Goal: Information Seeking & Learning: Learn about a topic

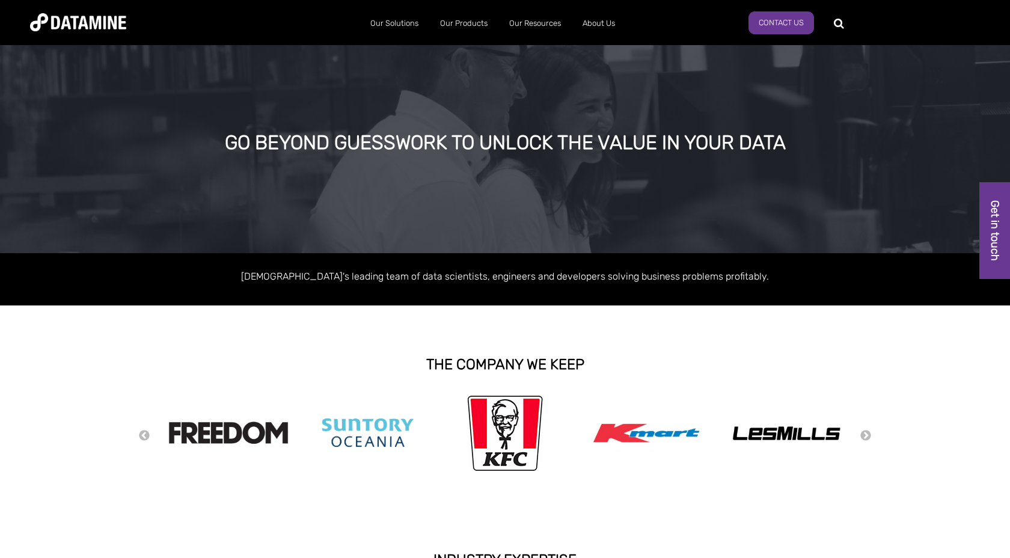
click at [223, 143] on div "GO BEYOND GUESSWORK TO UNLOCK THE VALUE IN YOUR DATA" at bounding box center [505, 143] width 777 height 22
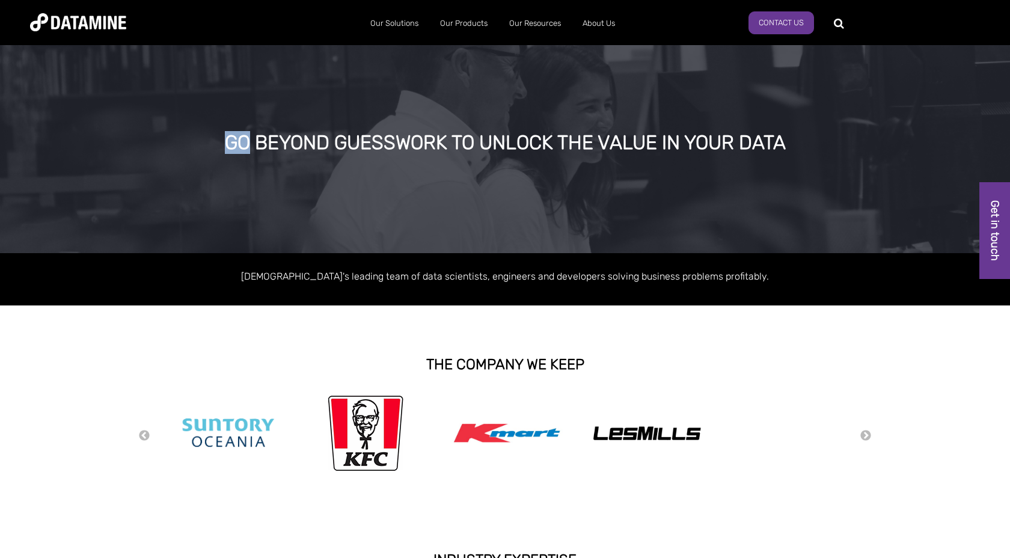
click at [223, 143] on div "GO BEYOND GUESSWORK TO UNLOCK THE VALUE IN YOUR DATA" at bounding box center [505, 143] width 777 height 22
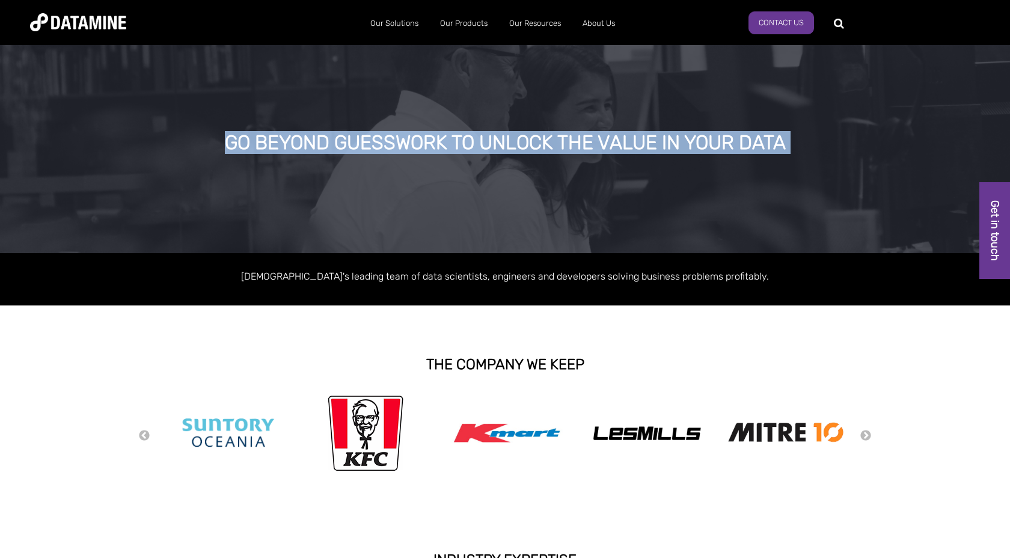
click at [240, 144] on div "GO BEYOND GUESSWORK TO UNLOCK THE VALUE IN YOUR DATA" at bounding box center [505, 143] width 777 height 22
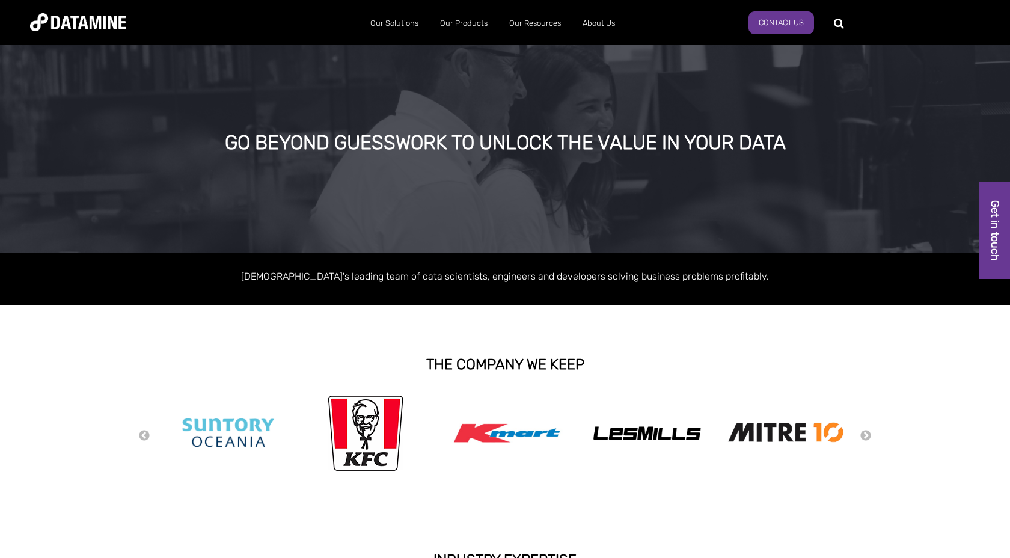
click at [480, 138] on div "GO BEYOND GUESSWORK TO UNLOCK THE VALUE IN YOUR DATA" at bounding box center [505, 143] width 777 height 22
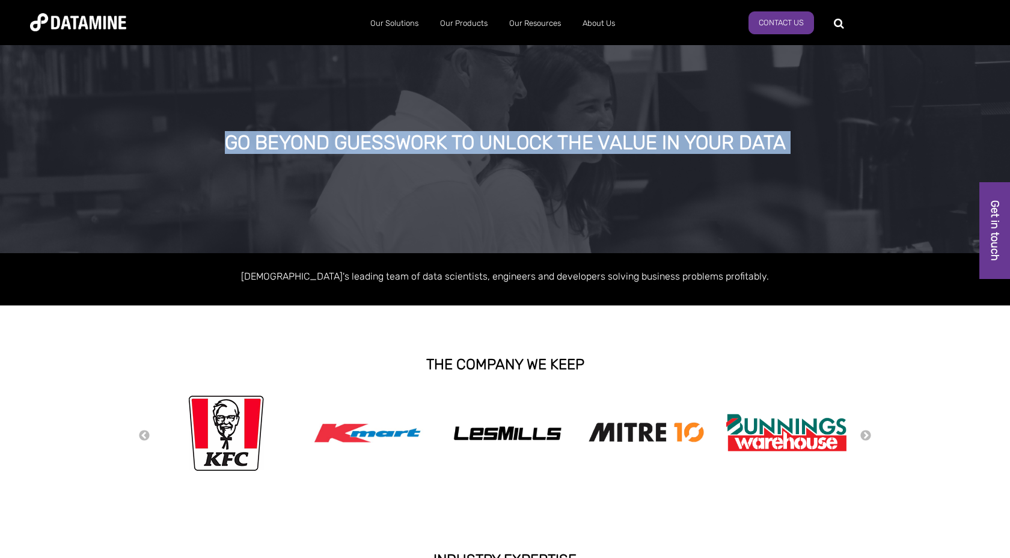
click at [480, 138] on div "GO BEYOND GUESSWORK TO UNLOCK THE VALUE IN YOUR DATA" at bounding box center [505, 143] width 777 height 22
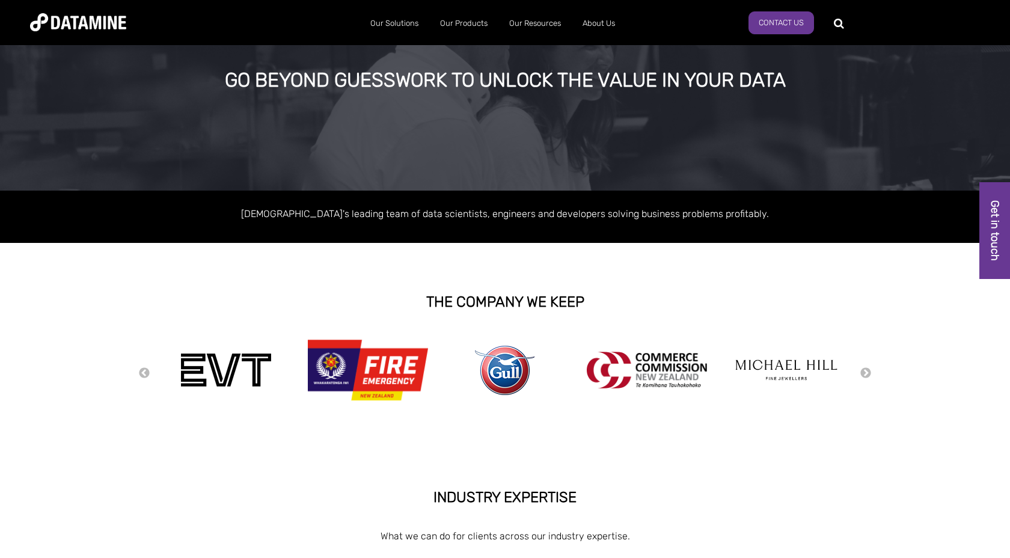
scroll to position [90, 0]
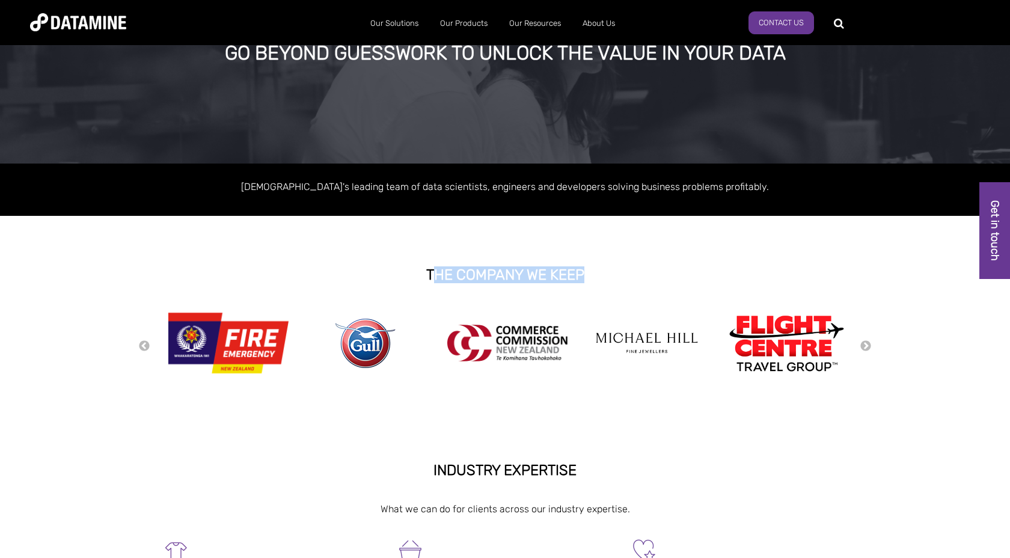
drag, startPoint x: 430, startPoint y: 272, endPoint x: 600, endPoint y: 271, distance: 170.1
click at [600, 272] on h2 "THE COMPANY WE KEEP" at bounding box center [504, 275] width 685 height 16
click at [523, 270] on strong "THE COMPANY WE KEEP" at bounding box center [505, 274] width 158 height 17
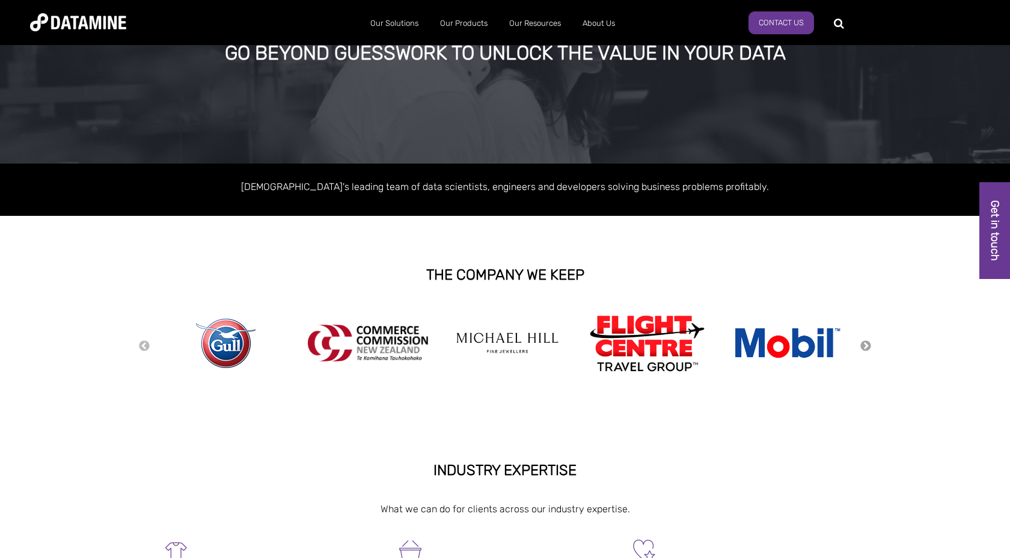
click at [862, 347] on button "Next" at bounding box center [865, 346] width 12 height 13
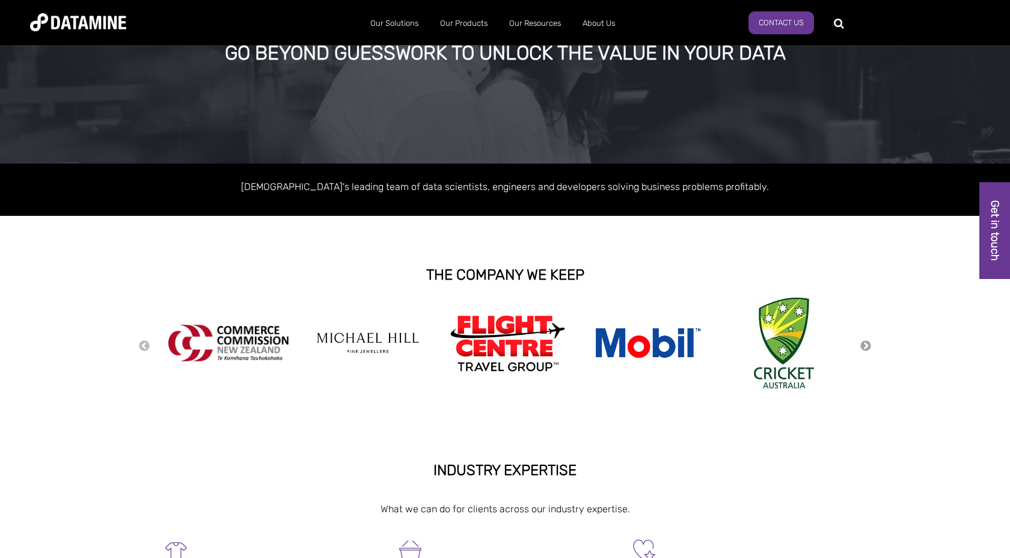
click at [862, 347] on button "Next" at bounding box center [865, 346] width 12 height 13
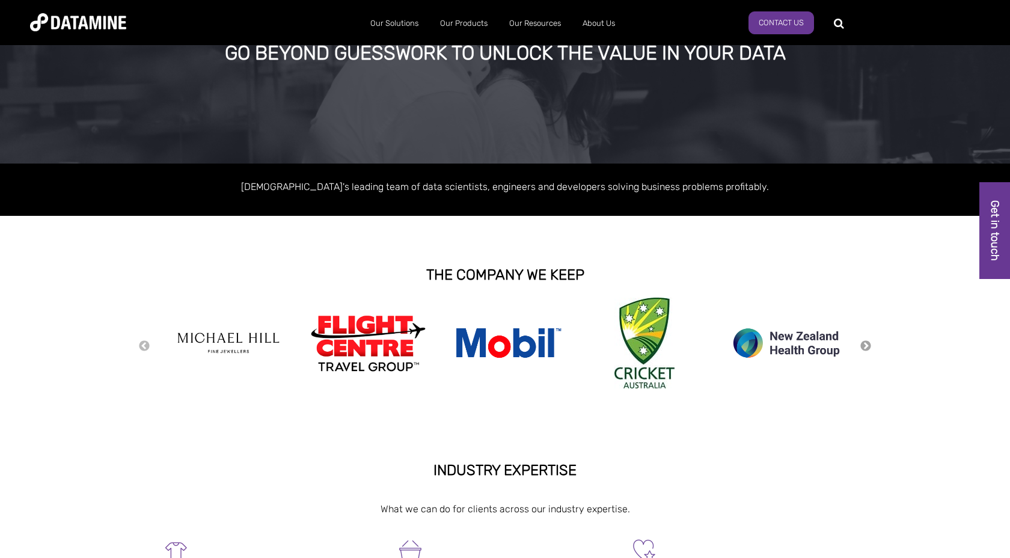
click at [862, 347] on button "Next" at bounding box center [865, 346] width 12 height 13
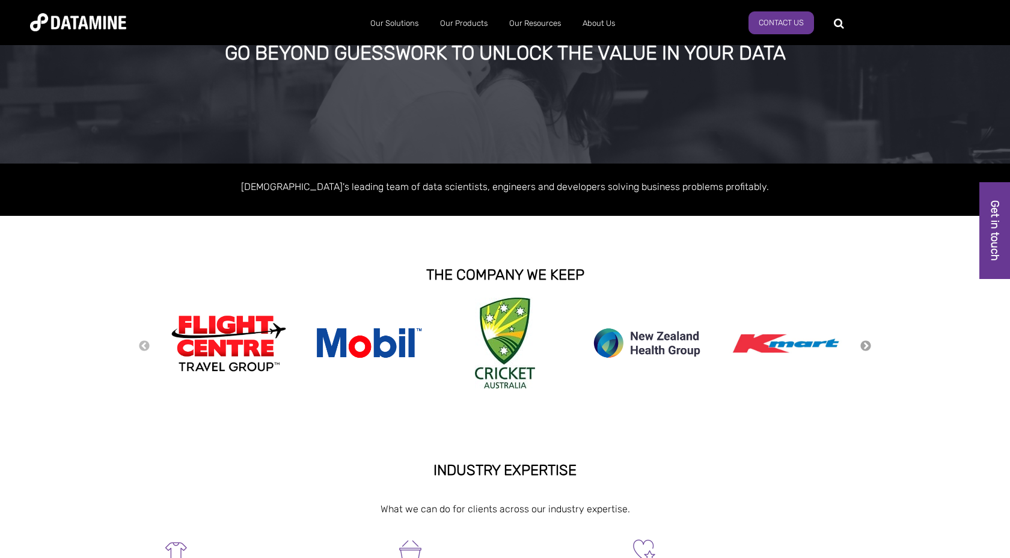
click at [862, 347] on button "Next" at bounding box center [865, 346] width 12 height 13
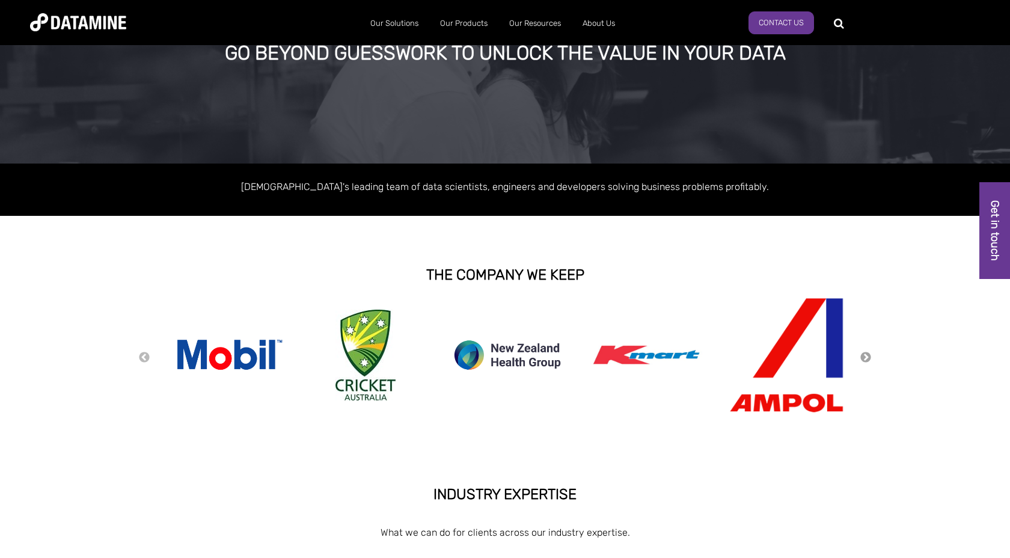
click at [862, 347] on div "Previous Next" at bounding box center [504, 357] width 733 height 120
click at [866, 358] on button "Next" at bounding box center [865, 357] width 12 height 13
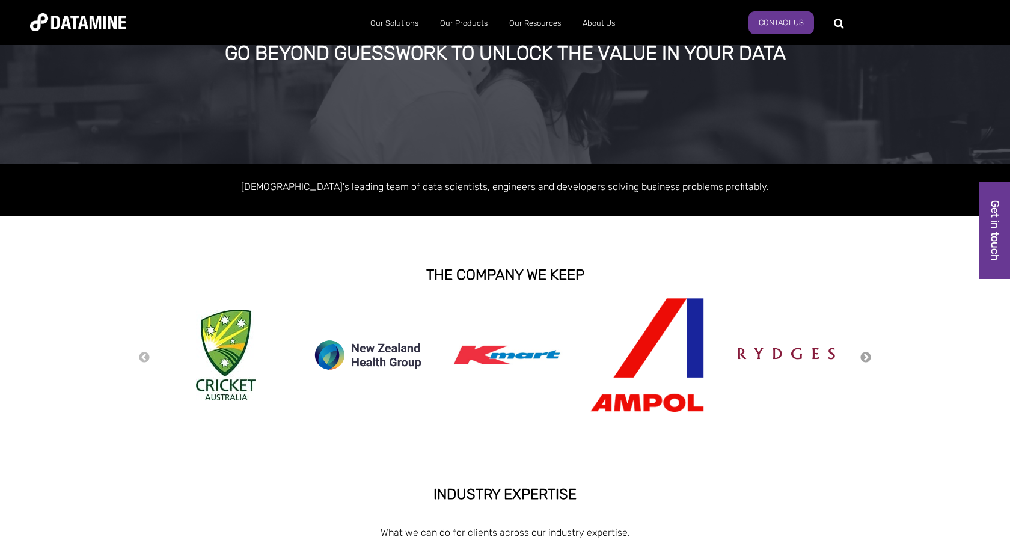
click at [864, 353] on button "Next" at bounding box center [865, 357] width 12 height 13
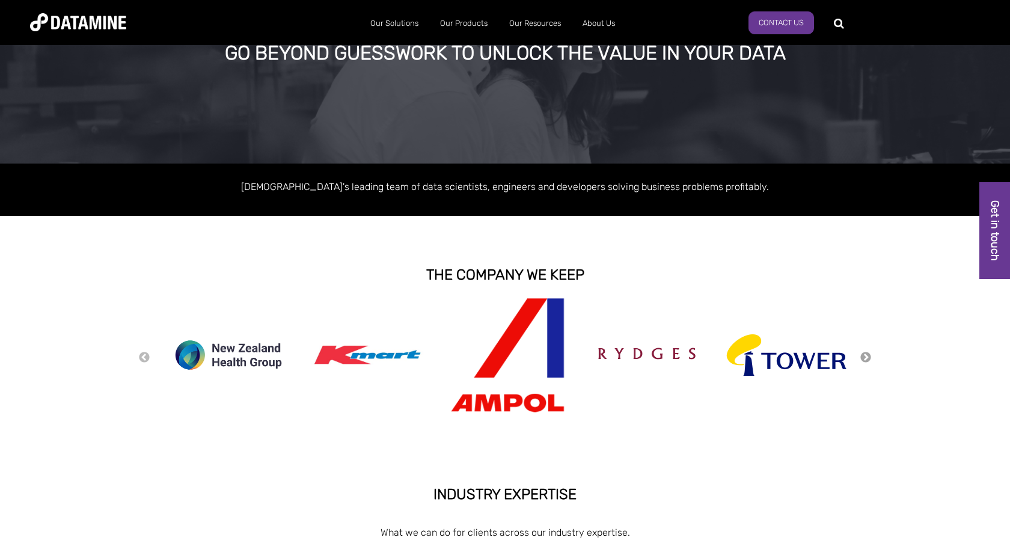
click at [864, 353] on button "Next" at bounding box center [865, 357] width 12 height 13
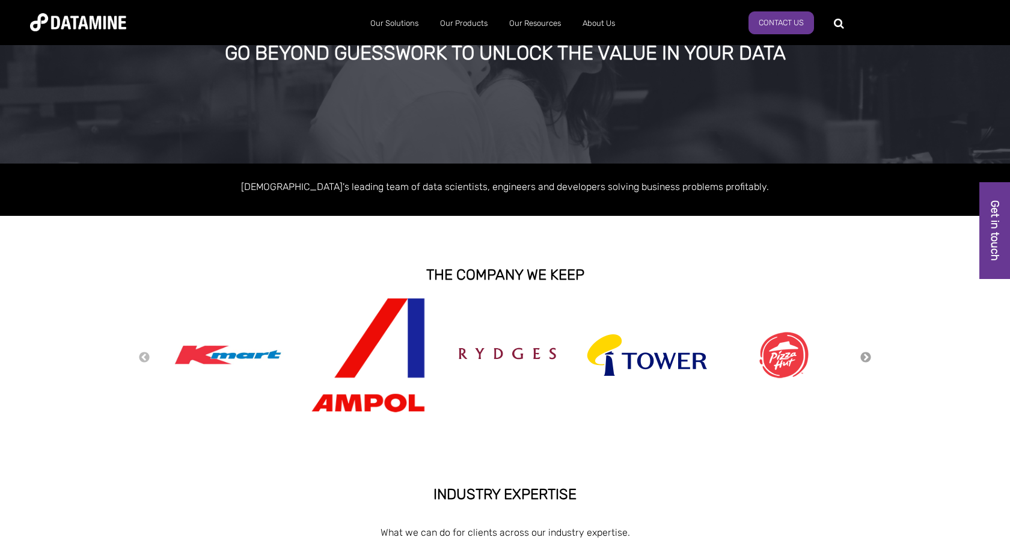
click at [864, 354] on button "Next" at bounding box center [865, 357] width 12 height 13
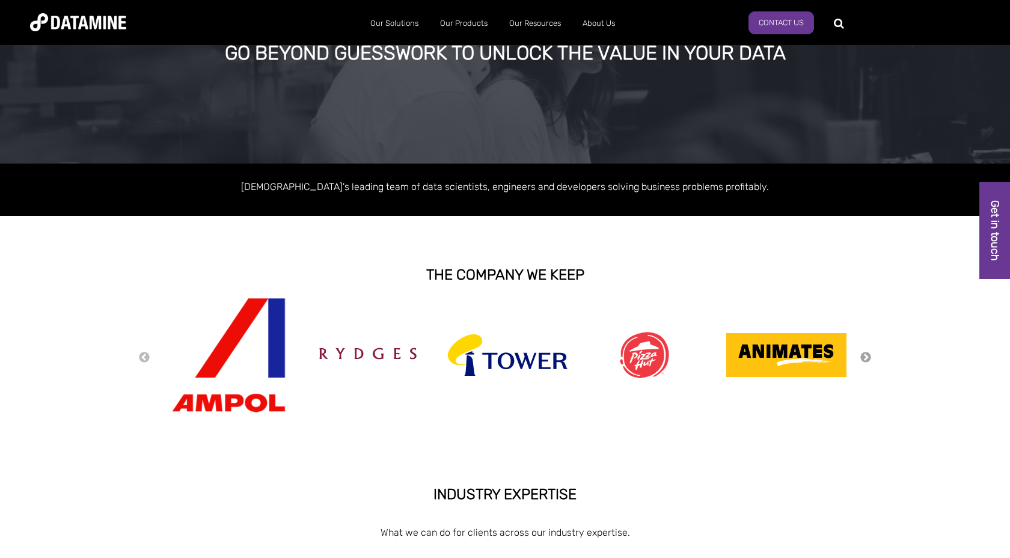
click at [864, 354] on button "Next" at bounding box center [865, 357] width 12 height 13
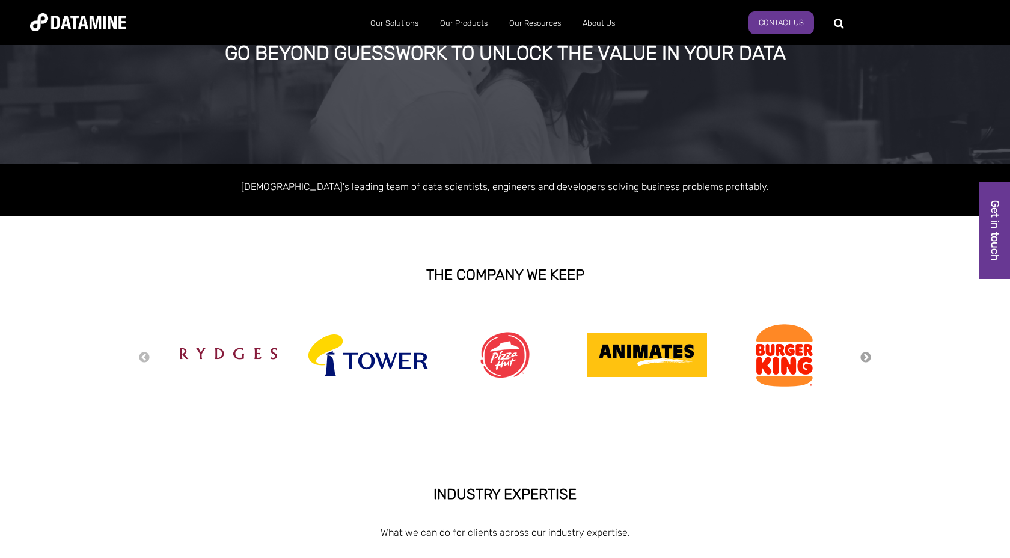
click at [864, 354] on button "Next" at bounding box center [865, 357] width 12 height 13
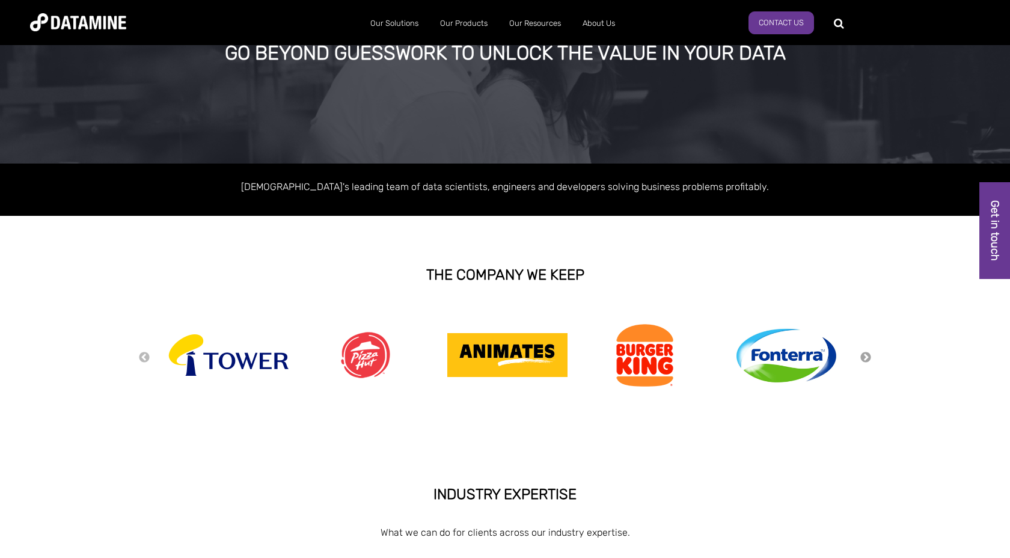
click at [864, 354] on button "Next" at bounding box center [865, 357] width 12 height 13
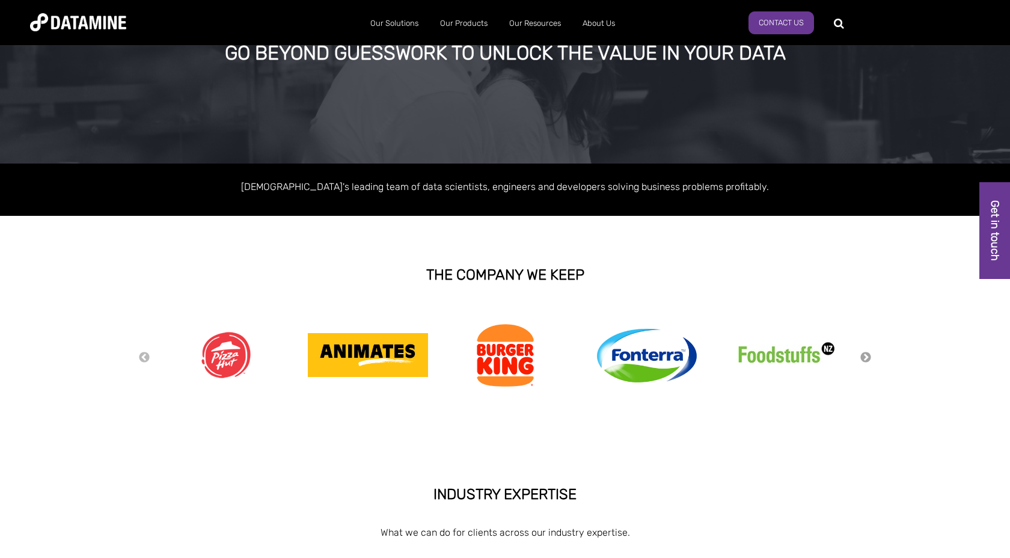
click at [864, 354] on button "Next" at bounding box center [865, 357] width 12 height 13
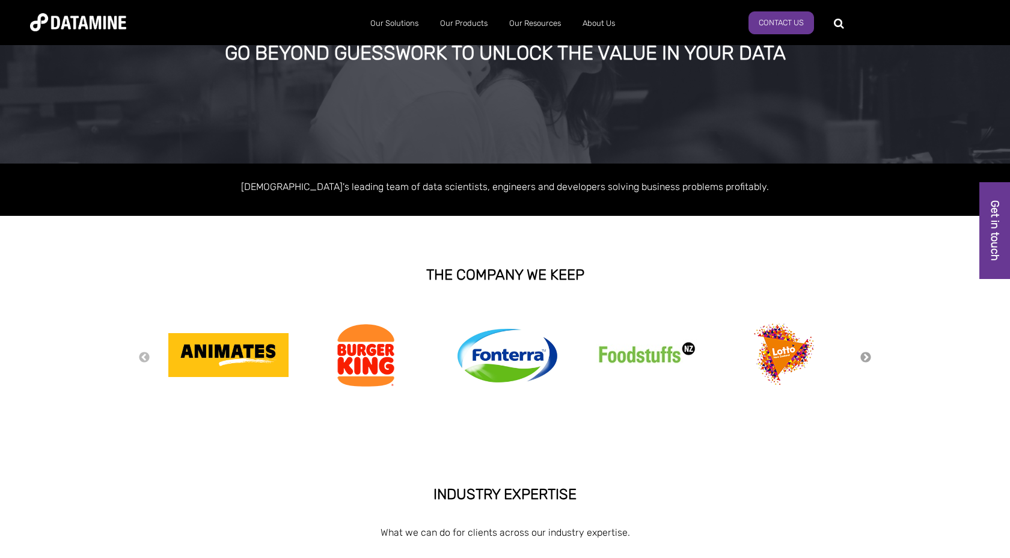
click at [864, 354] on button "Next" at bounding box center [865, 357] width 12 height 13
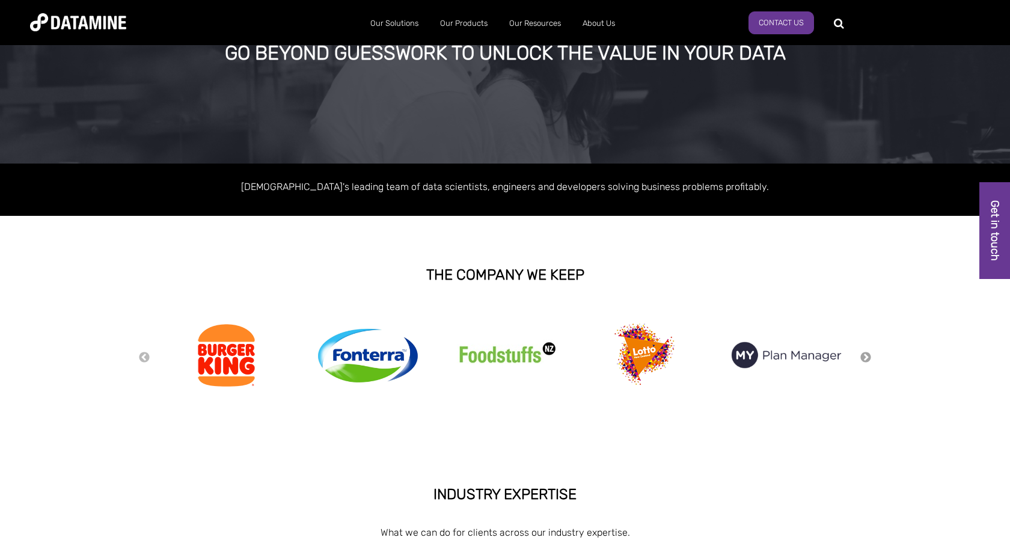
click at [864, 354] on button "Next" at bounding box center [865, 357] width 12 height 13
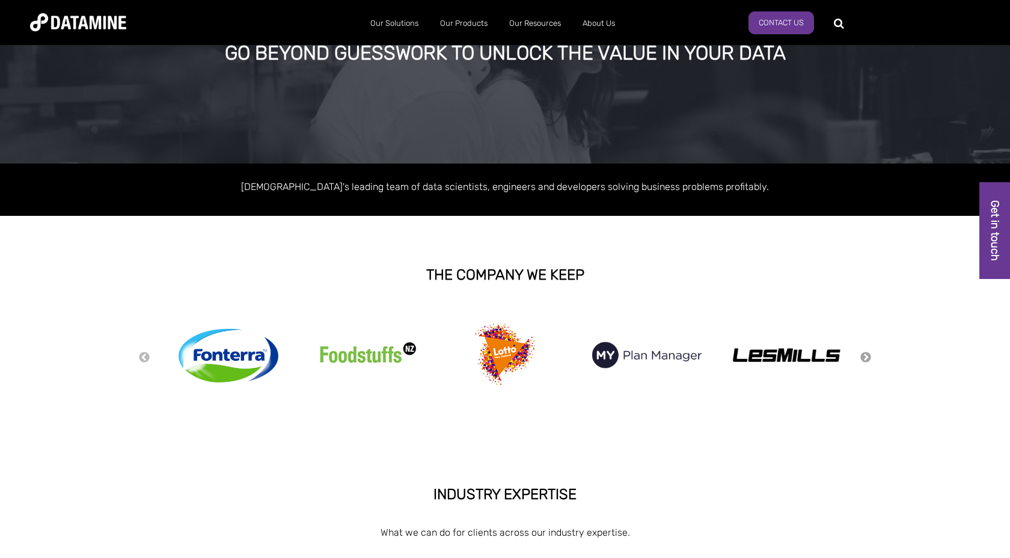
click at [864, 354] on button "Next" at bounding box center [865, 357] width 12 height 13
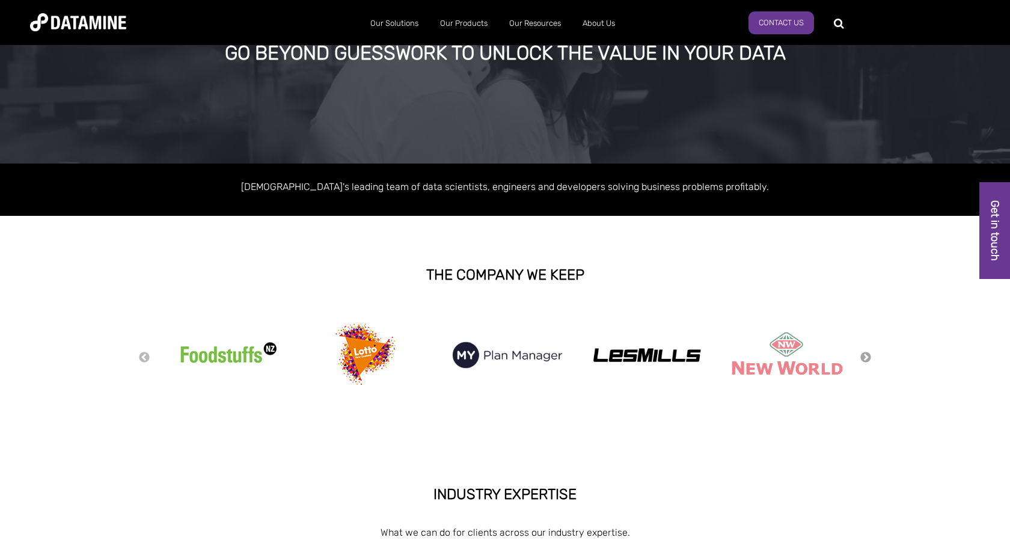
click at [864, 354] on button "Next" at bounding box center [865, 357] width 12 height 13
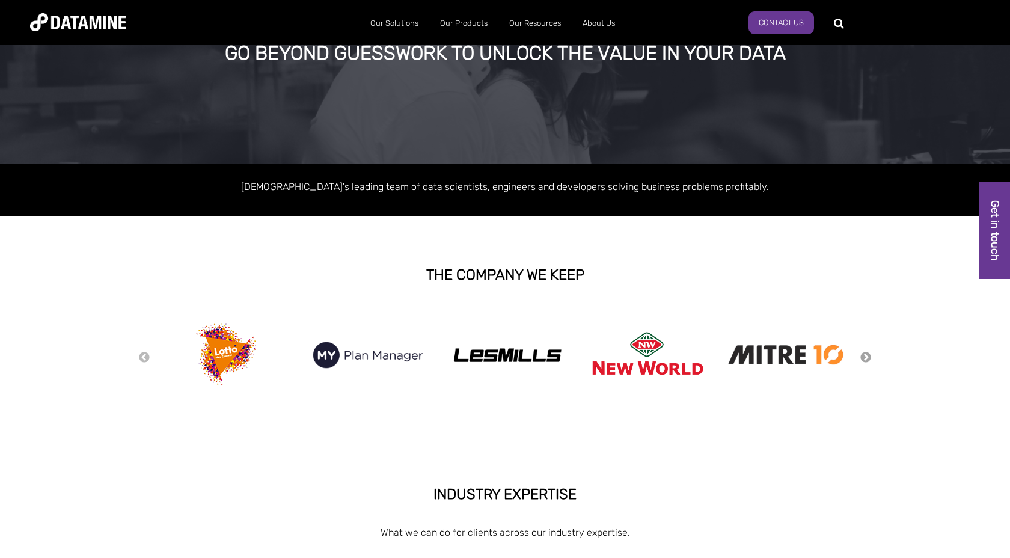
click at [864, 354] on button "Next" at bounding box center [865, 357] width 12 height 13
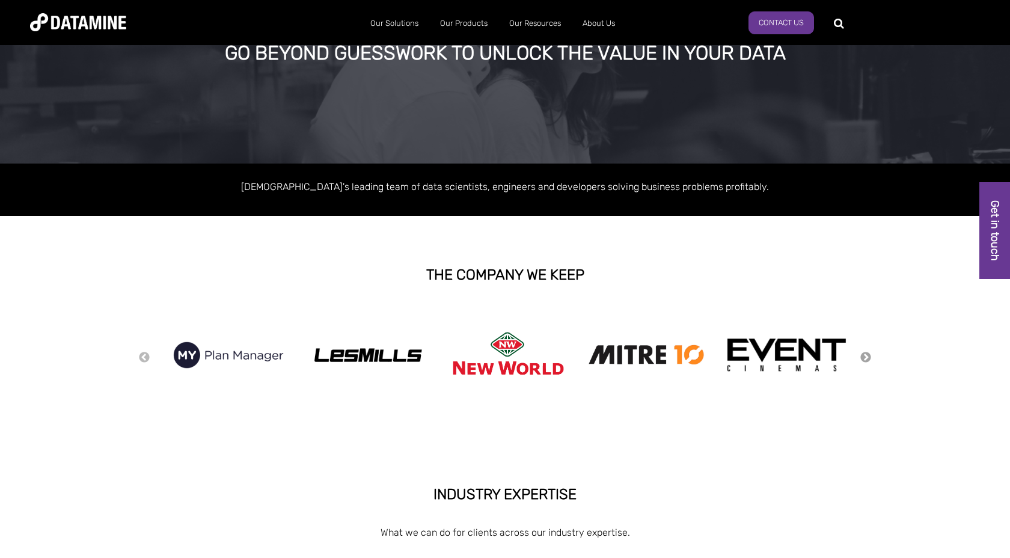
click at [864, 354] on button "Next" at bounding box center [865, 357] width 12 height 13
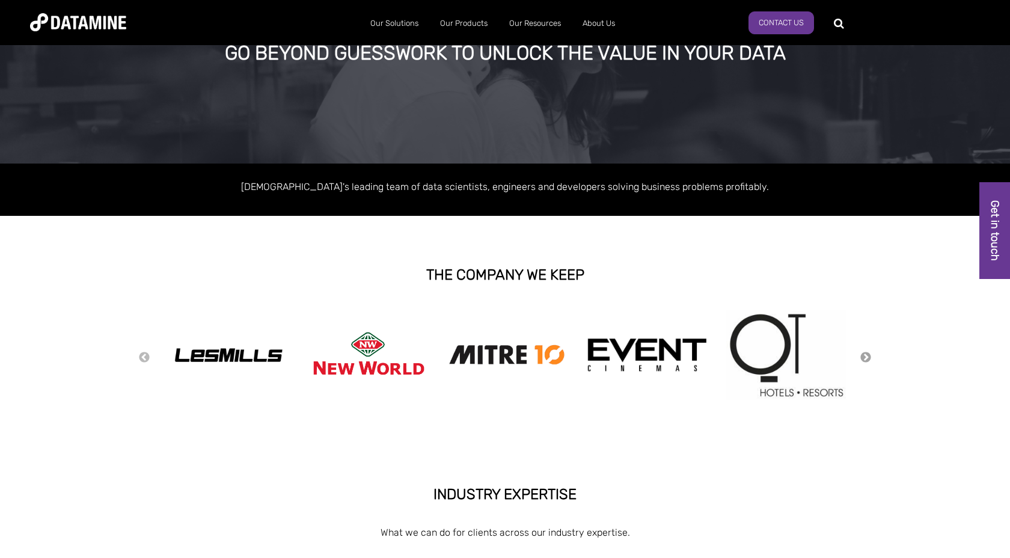
click at [864, 354] on button "Next" at bounding box center [865, 357] width 12 height 13
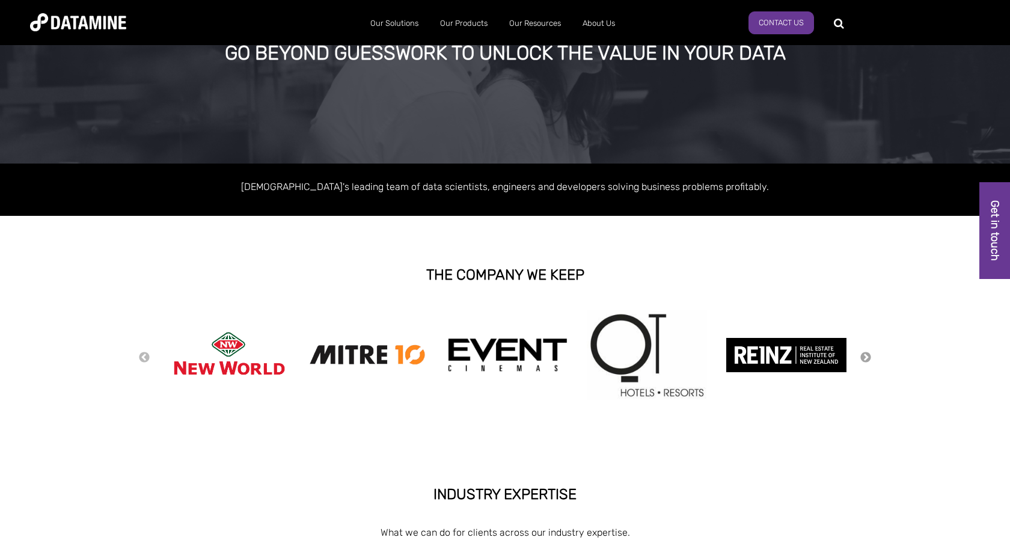
click at [864, 354] on button "Next" at bounding box center [865, 357] width 12 height 13
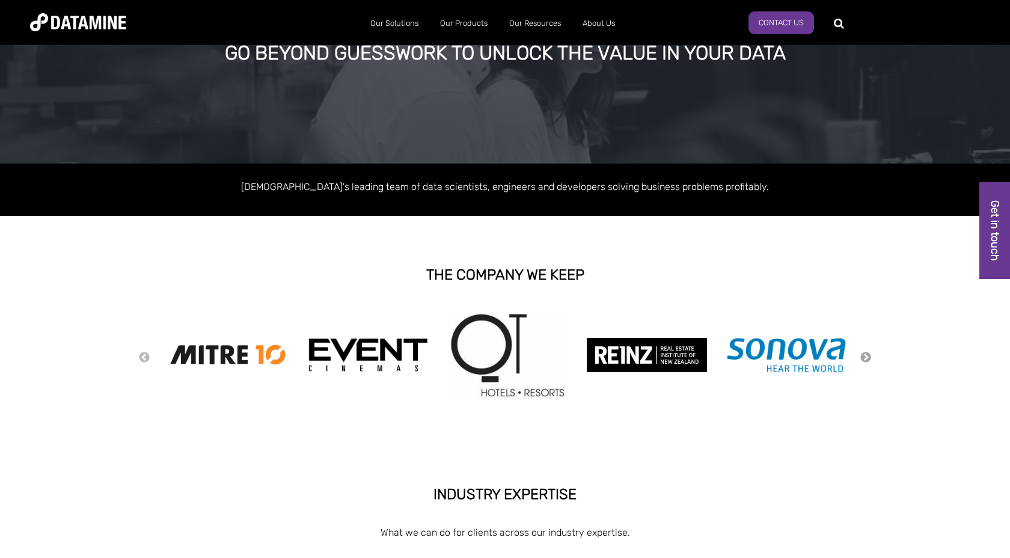
click at [864, 354] on button "Next" at bounding box center [865, 357] width 12 height 13
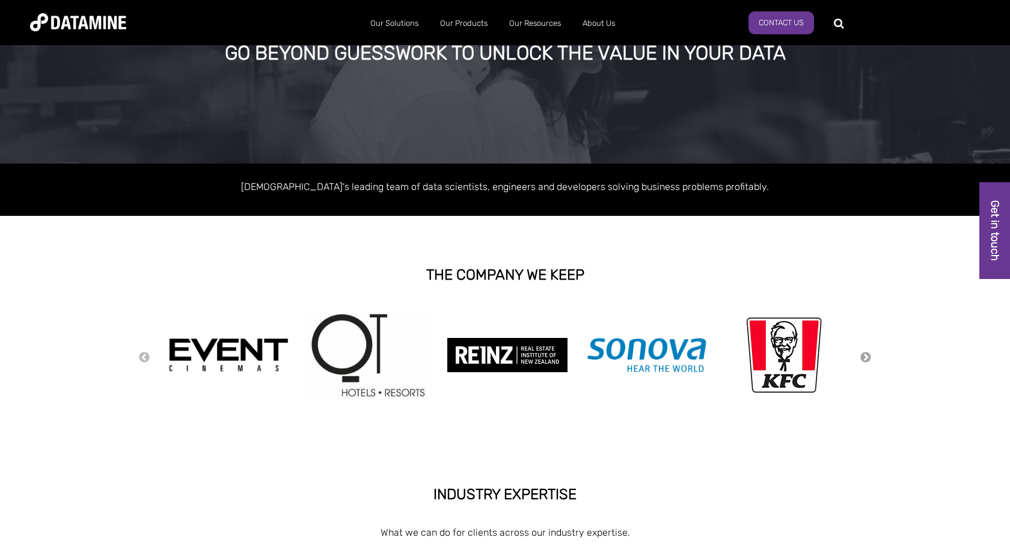
click at [864, 354] on button "Next" at bounding box center [865, 357] width 12 height 13
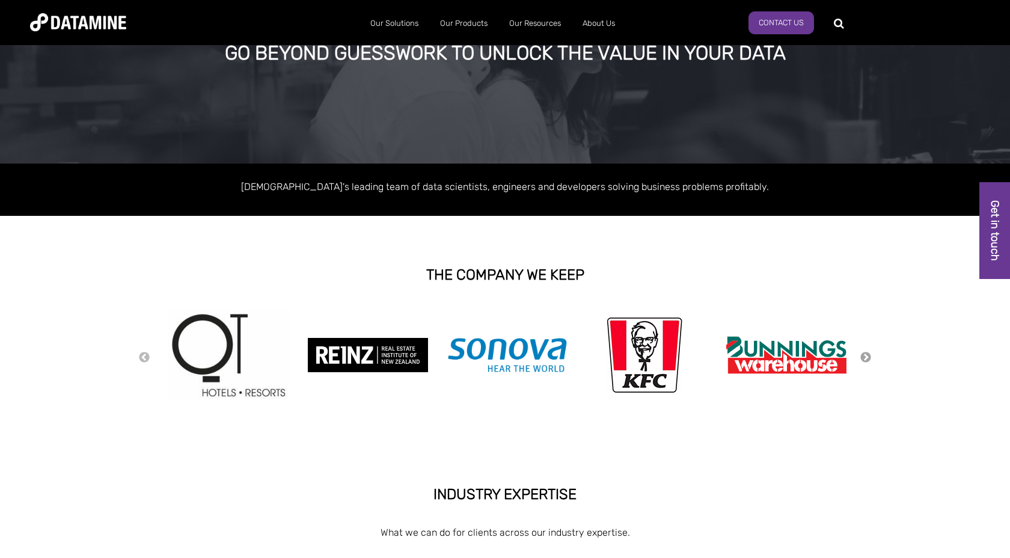
click at [864, 353] on button "Next" at bounding box center [865, 357] width 12 height 13
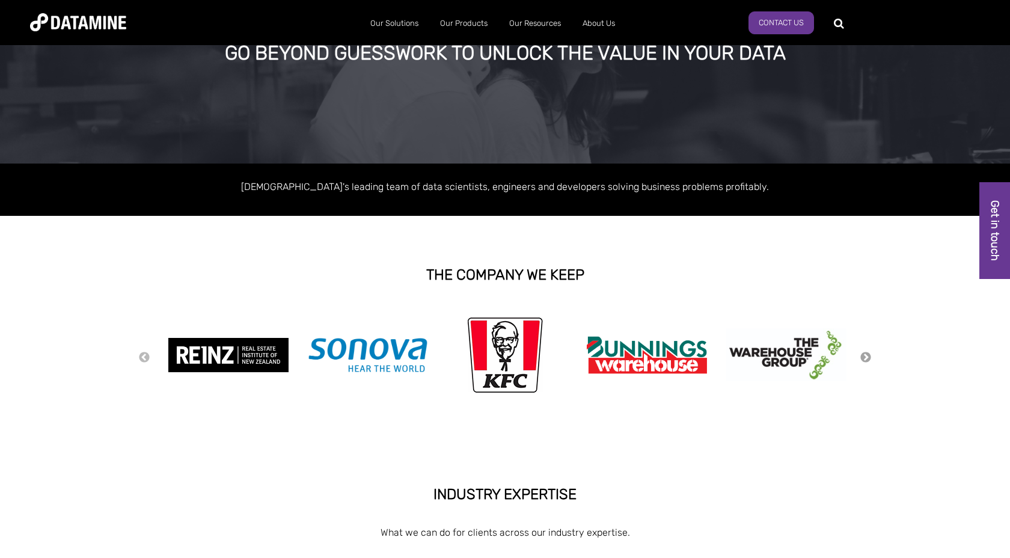
click at [864, 353] on button "Next" at bounding box center [865, 357] width 12 height 13
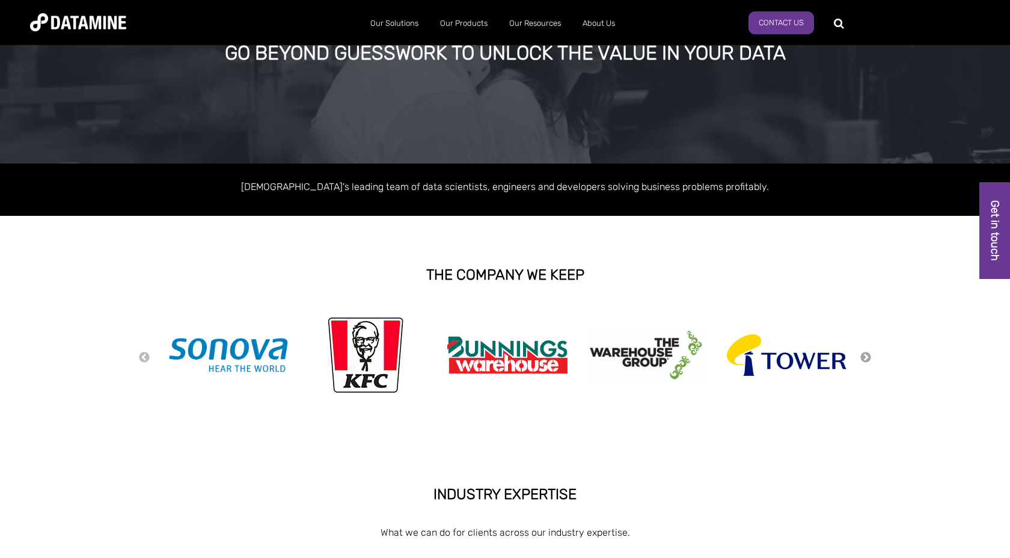
click at [864, 353] on button "Next" at bounding box center [865, 357] width 12 height 13
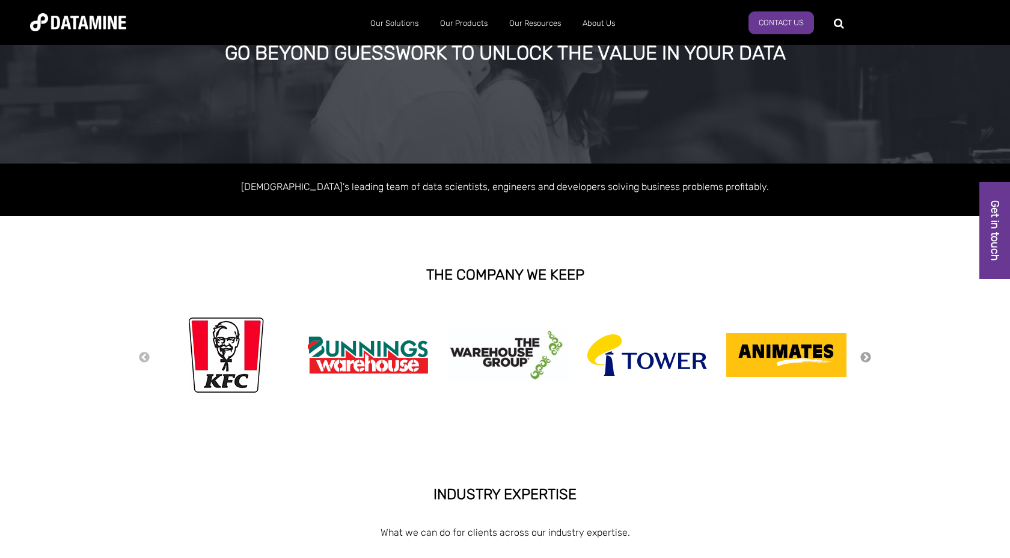
click at [864, 354] on button "Next" at bounding box center [865, 357] width 12 height 13
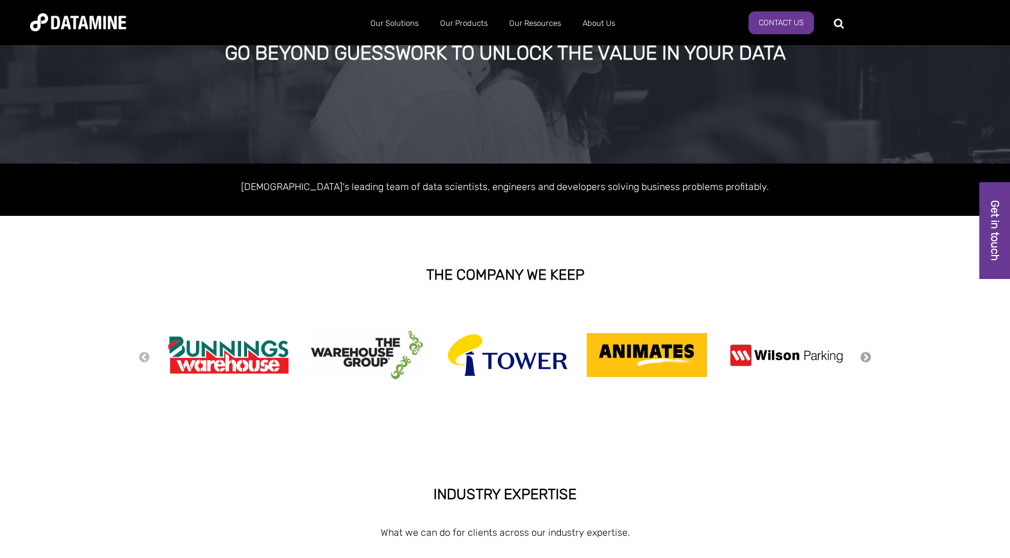
click at [865, 353] on button "Next" at bounding box center [865, 357] width 12 height 13
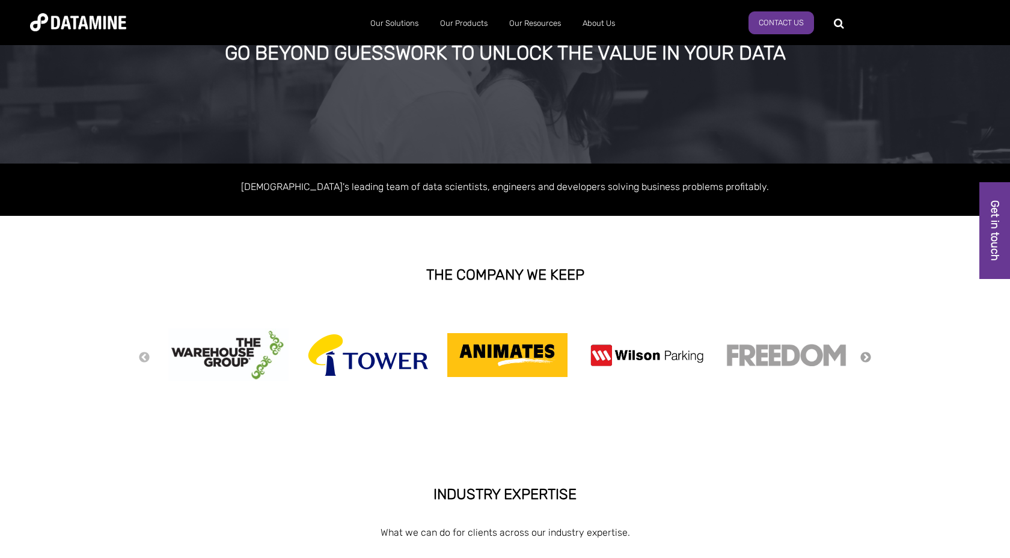
click at [865, 353] on div "Previous Next" at bounding box center [504, 357] width 733 height 120
click at [865, 352] on div "Previous Next" at bounding box center [504, 357] width 733 height 120
click at [865, 352] on button "Next" at bounding box center [865, 357] width 12 height 13
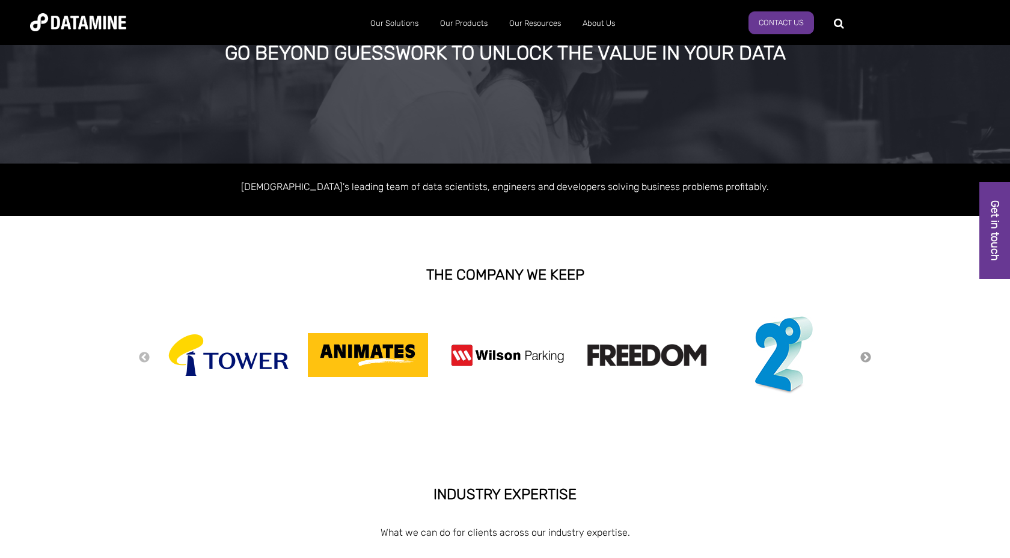
click at [865, 352] on button "Next" at bounding box center [865, 357] width 12 height 13
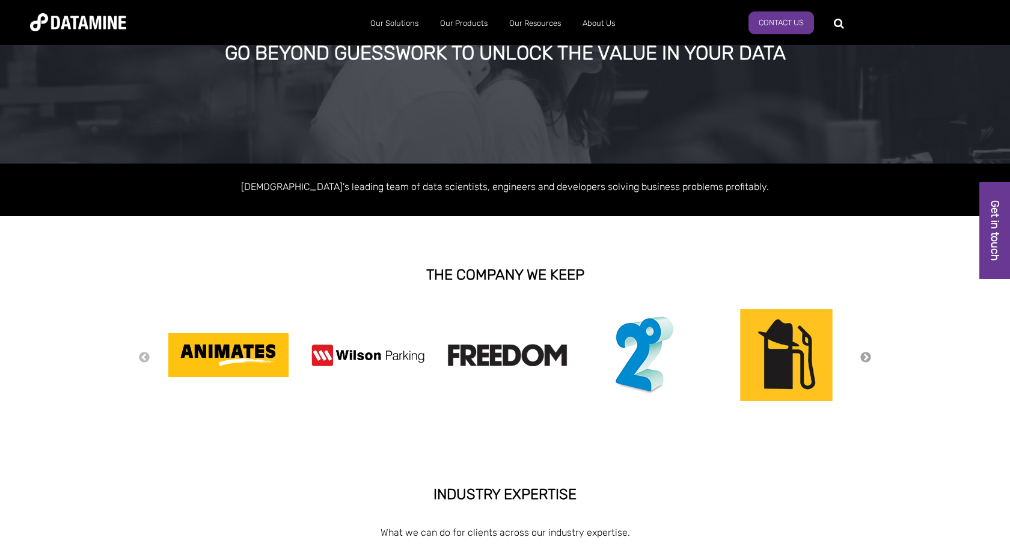
click at [865, 352] on button "Next" at bounding box center [865, 357] width 12 height 13
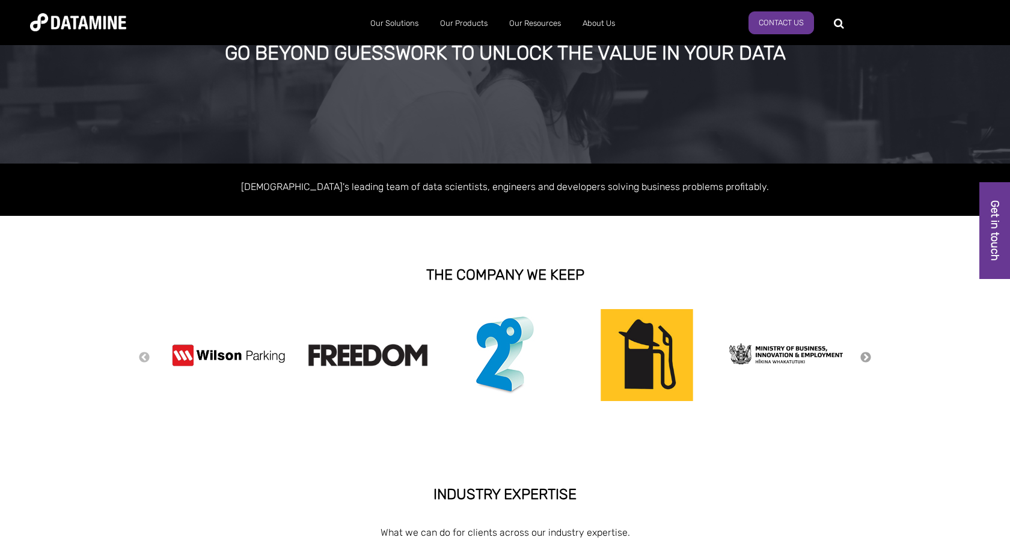
click at [865, 352] on button "Next" at bounding box center [865, 357] width 12 height 13
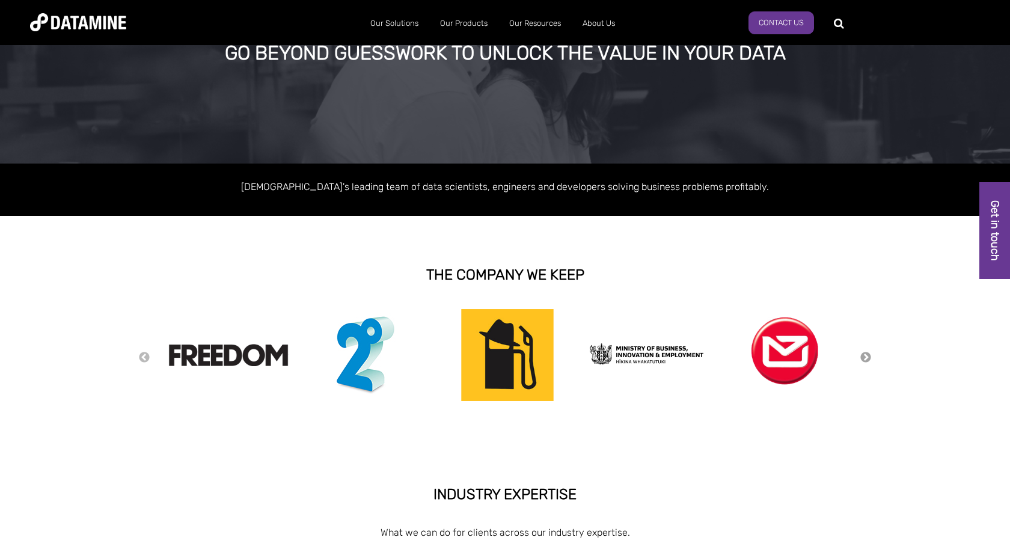
click at [865, 352] on button "Next" at bounding box center [865, 357] width 12 height 13
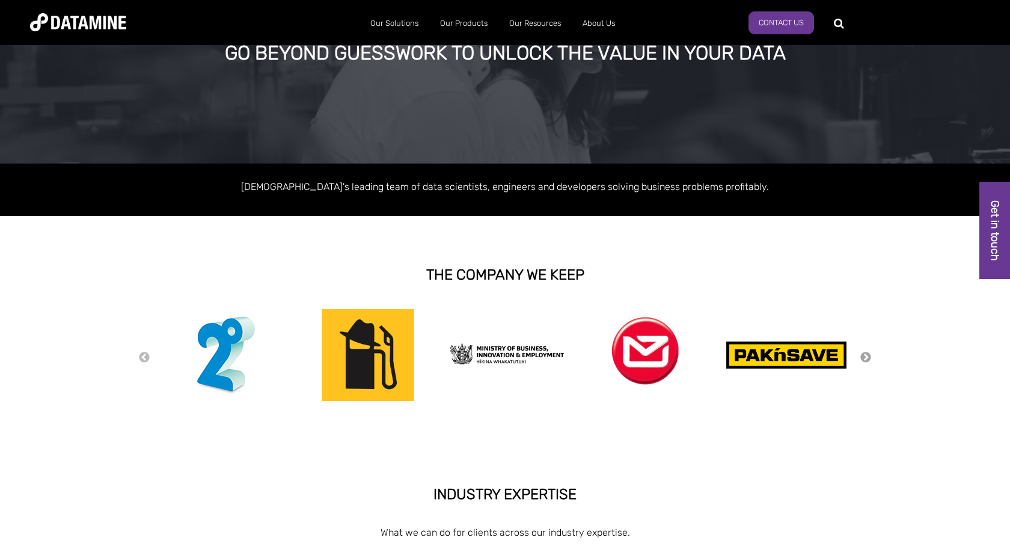
click at [865, 352] on button "Next" at bounding box center [865, 357] width 12 height 13
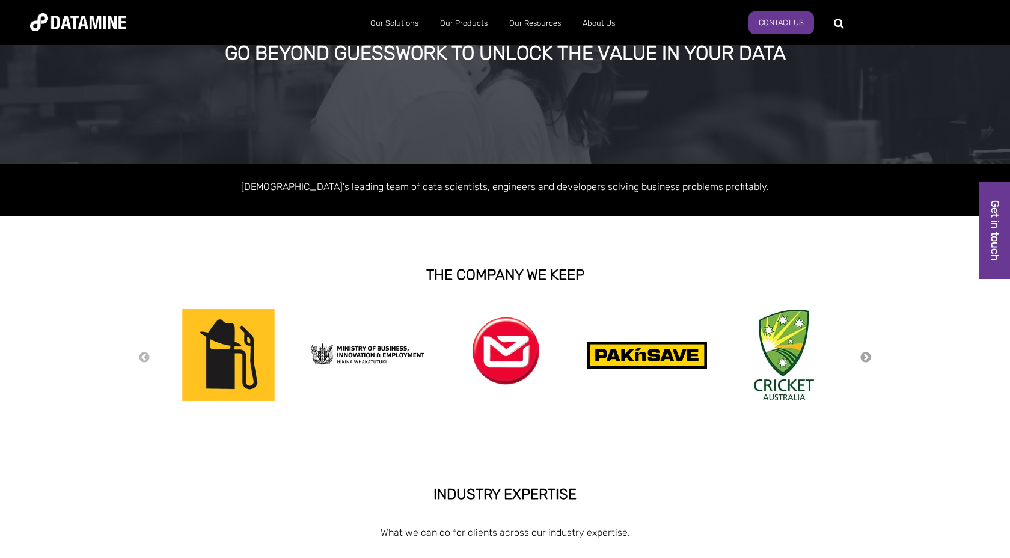
click at [865, 352] on button "Next" at bounding box center [865, 357] width 12 height 13
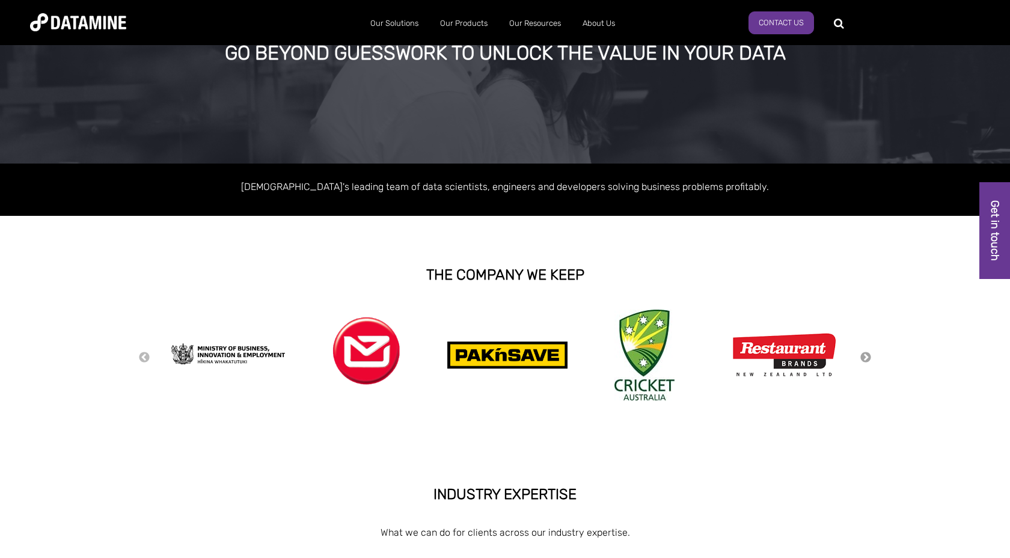
click at [865, 352] on button "Next" at bounding box center [865, 357] width 12 height 13
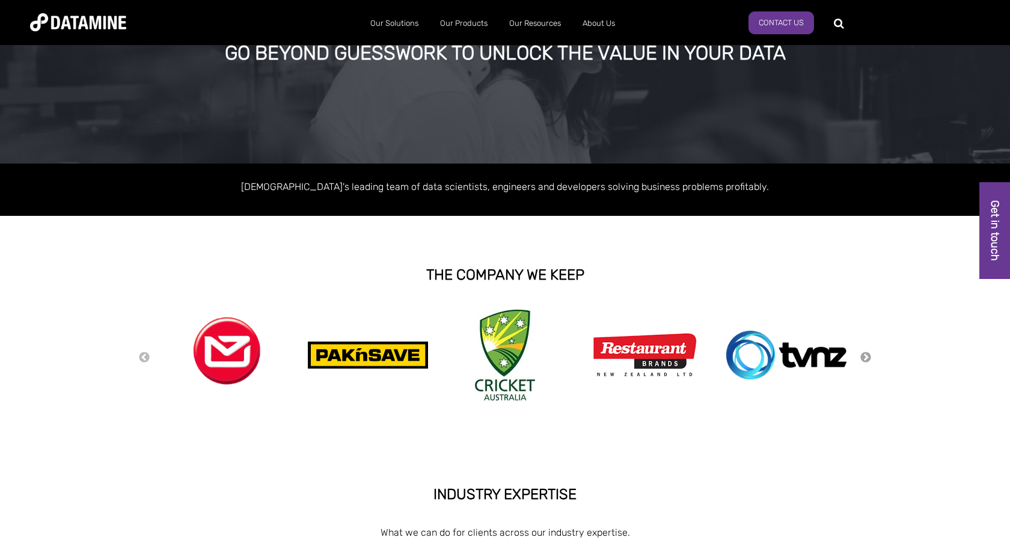
click at [865, 352] on button "Next" at bounding box center [865, 357] width 12 height 13
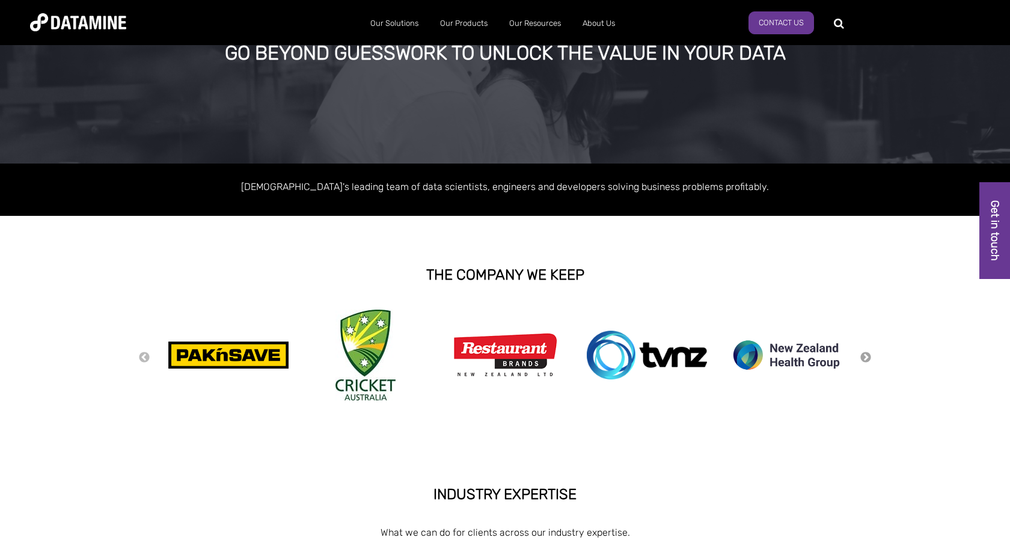
click at [867, 359] on button "Next" at bounding box center [865, 357] width 12 height 13
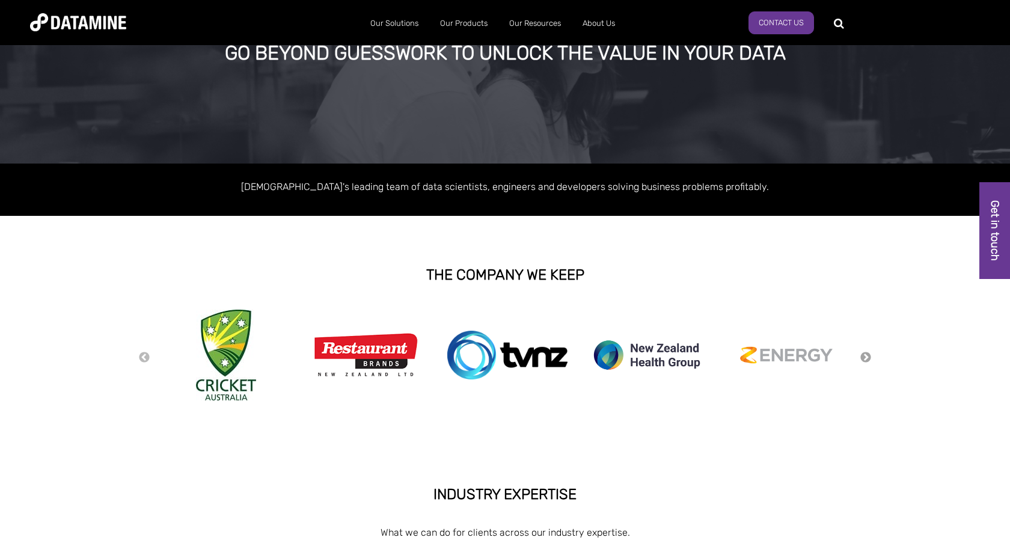
click at [867, 359] on button "Next" at bounding box center [865, 357] width 12 height 13
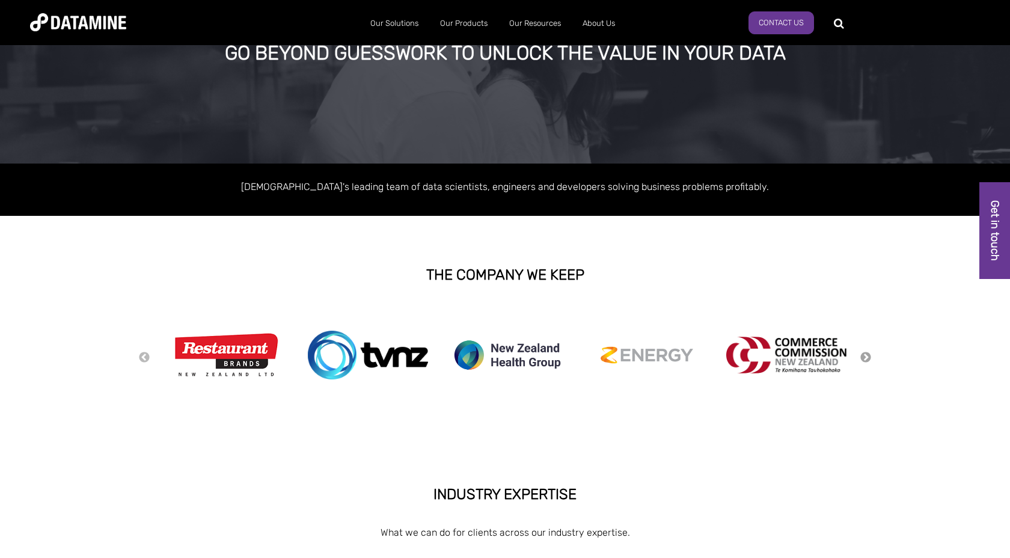
click at [867, 359] on button "Next" at bounding box center [865, 357] width 12 height 13
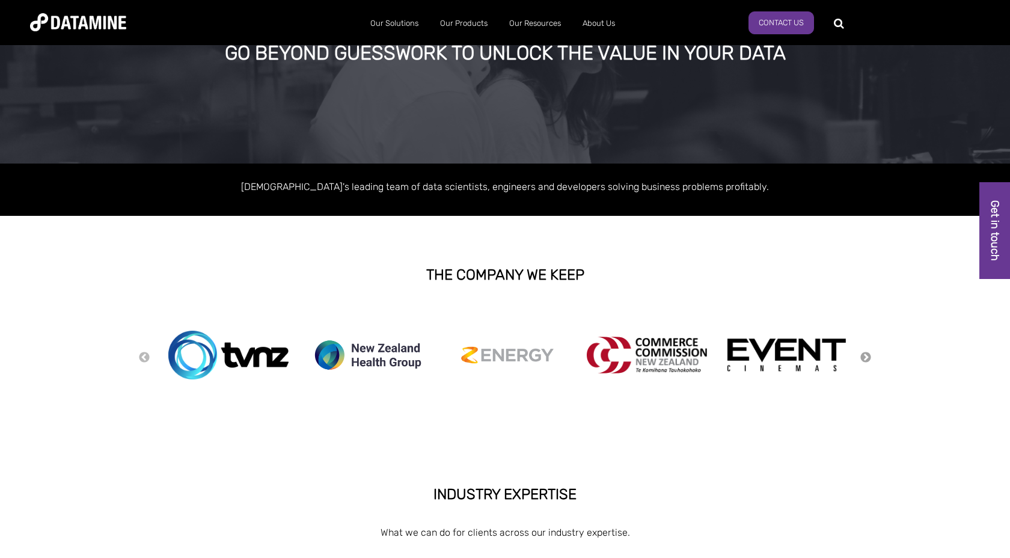
click at [867, 359] on button "Next" at bounding box center [865, 357] width 12 height 13
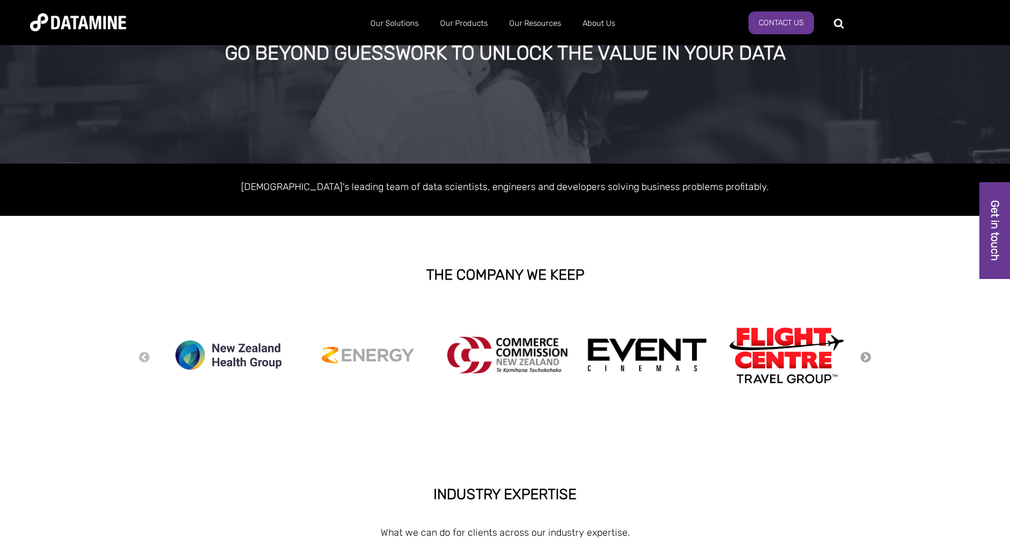
click at [867, 359] on button "Next" at bounding box center [865, 357] width 12 height 13
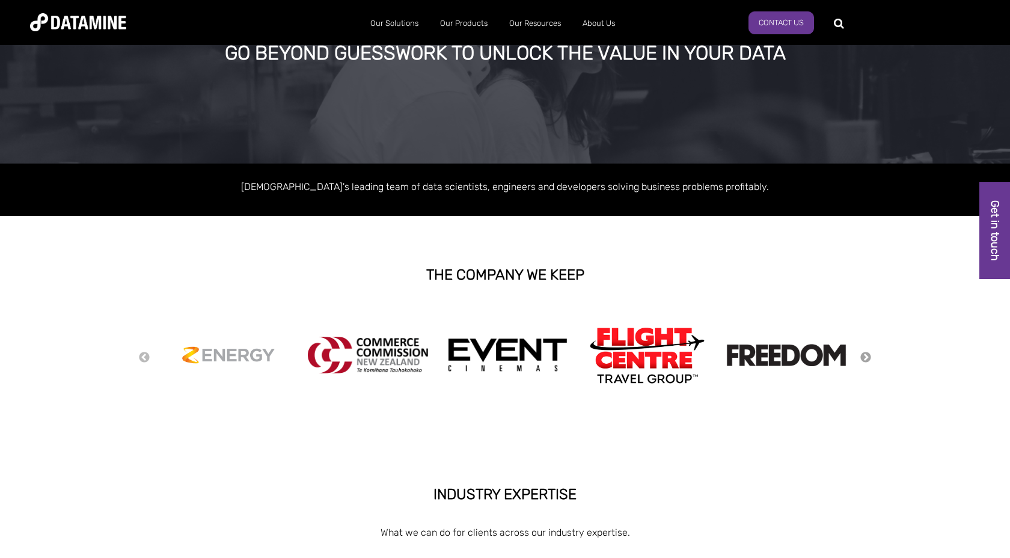
click at [867, 359] on button "Next" at bounding box center [865, 357] width 12 height 13
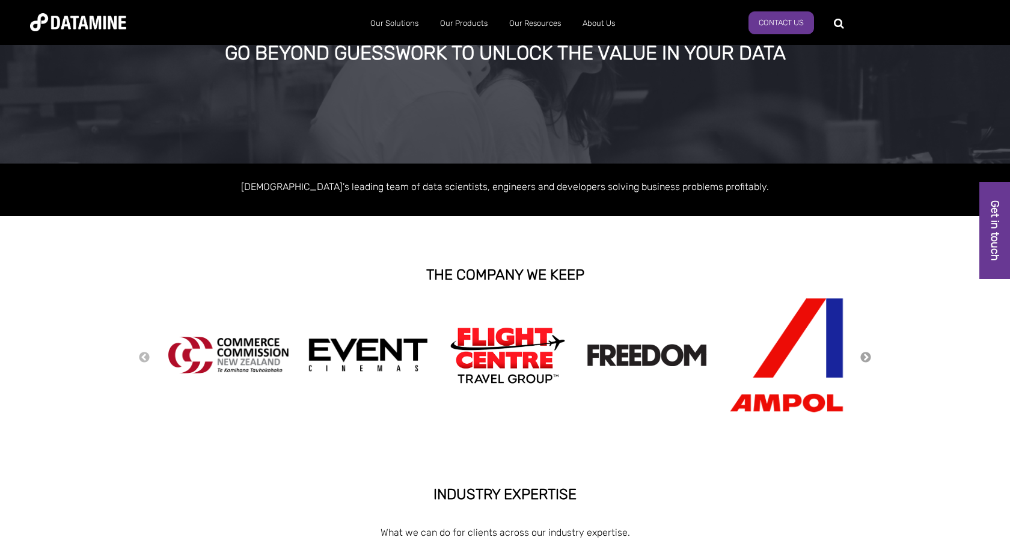
click at [867, 359] on button "Next" at bounding box center [865, 357] width 12 height 13
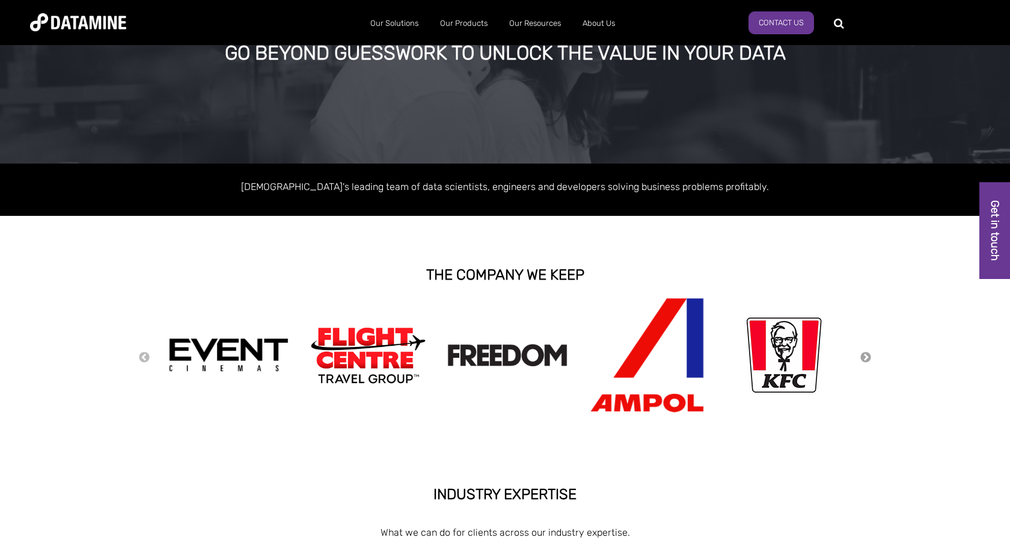
click at [867, 359] on button "Next" at bounding box center [865, 357] width 12 height 13
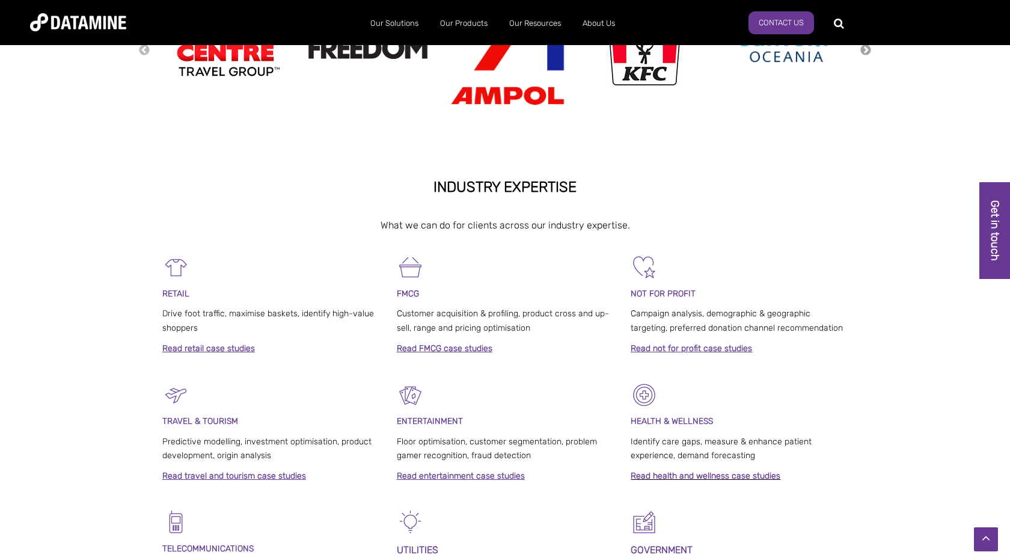
scroll to position [401, 0]
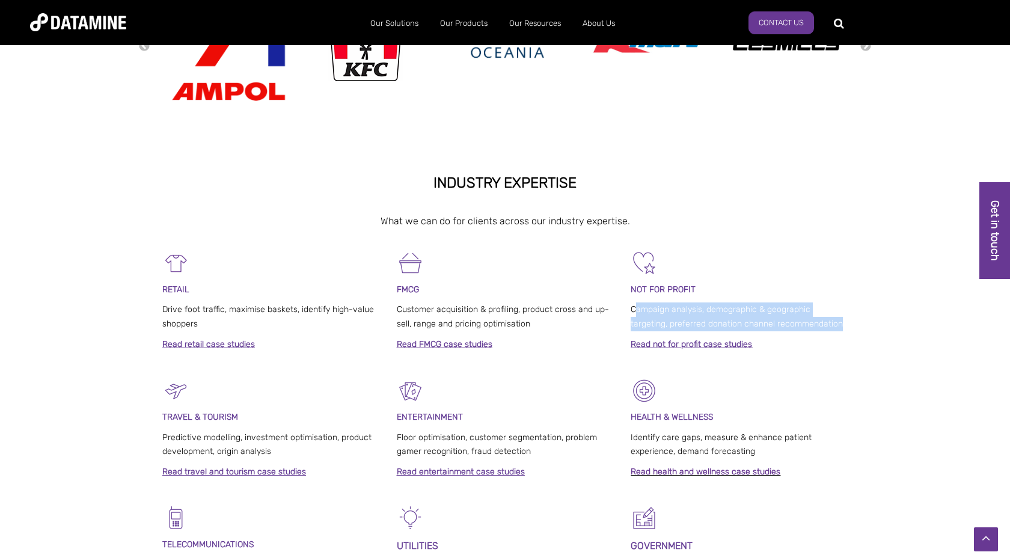
drag, startPoint x: 636, startPoint y: 311, endPoint x: 631, endPoint y: 335, distance: 24.5
click at [631, 335] on div "NOT FOR PROFIT Campaign analysis, demographic & geographic targeting, preferred…" at bounding box center [738, 303] width 217 height 108
click at [631, 309] on span "Campaign analysis, demographic & geographic targeting, preferred donation chann…" at bounding box center [736, 316] width 212 height 25
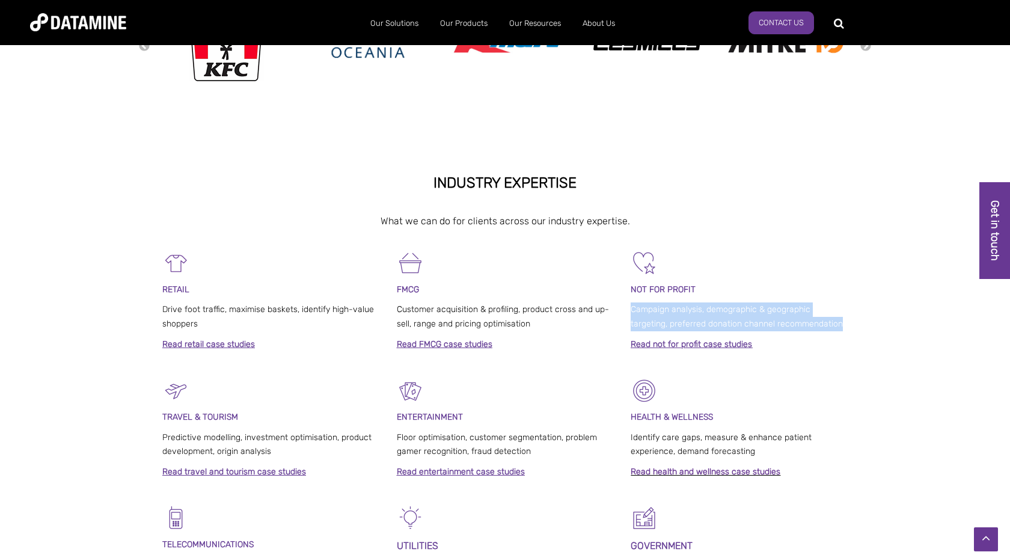
drag, startPoint x: 631, startPoint y: 309, endPoint x: 630, endPoint y: 335, distance: 25.9
click at [630, 335] on div "RETAIL Drive foot traffic, maximise baskets, identify high-value shoppers Read …" at bounding box center [504, 312] width 685 height 127
click at [632, 313] on span "Campaign analysis, demographic & geographic targeting, preferred donation chann…" at bounding box center [736, 316] width 212 height 25
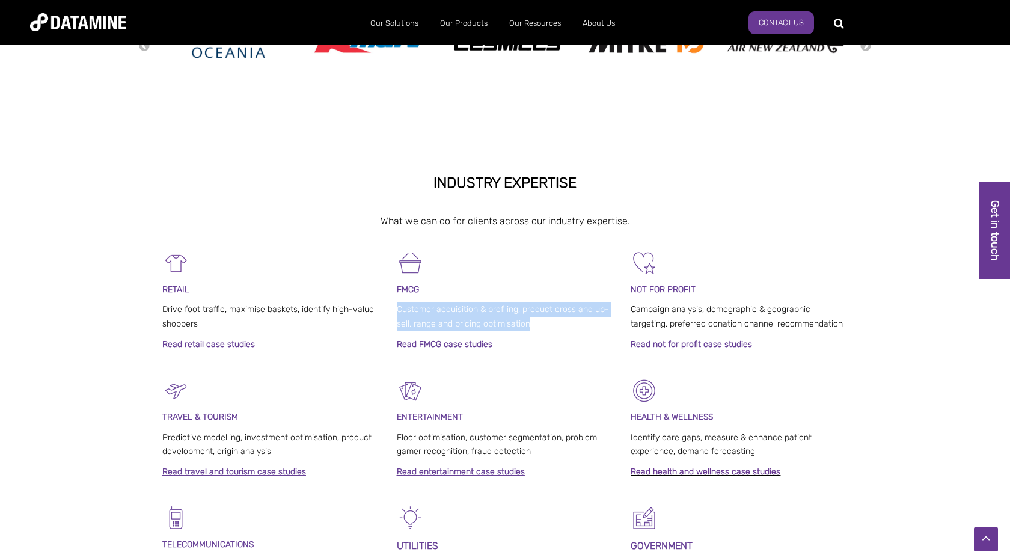
drag, startPoint x: 397, startPoint y: 308, endPoint x: 388, endPoint y: 343, distance: 36.2
click at [388, 343] on div "RETAIL Drive foot traffic, maximise baskets, identify high-value shoppers Read …" at bounding box center [504, 312] width 685 height 127
click at [217, 307] on span "Drive foot traffic, maximise baskets, identify high-value shoppers" at bounding box center [268, 316] width 212 height 25
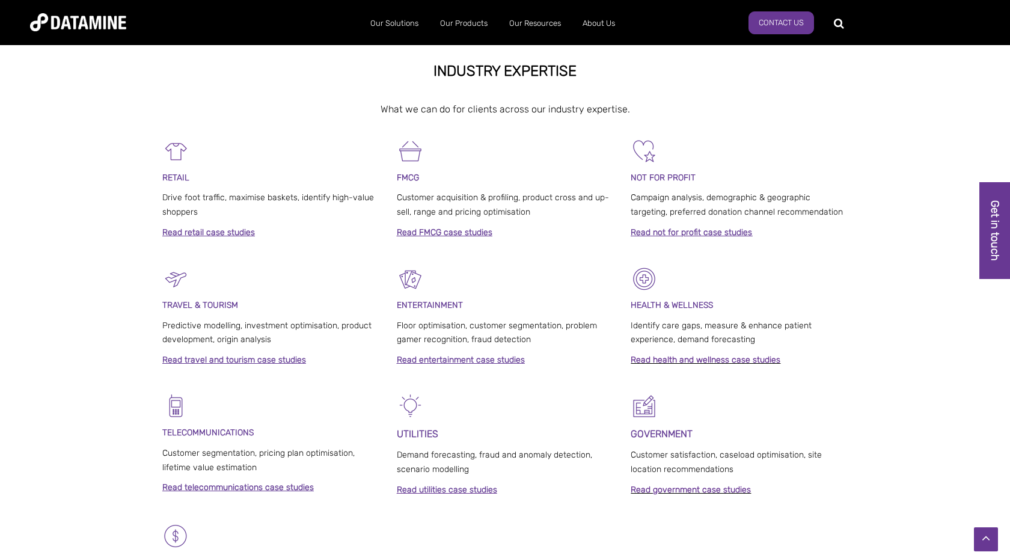
scroll to position [513, 0]
drag, startPoint x: 164, startPoint y: 306, endPoint x: 260, endPoint y: 306, distance: 95.6
click at [260, 306] on p "TRAVEL & TOURISM" at bounding box center [270, 304] width 217 height 14
click at [398, 306] on span "ENTERTAINMENT" at bounding box center [430, 304] width 66 height 10
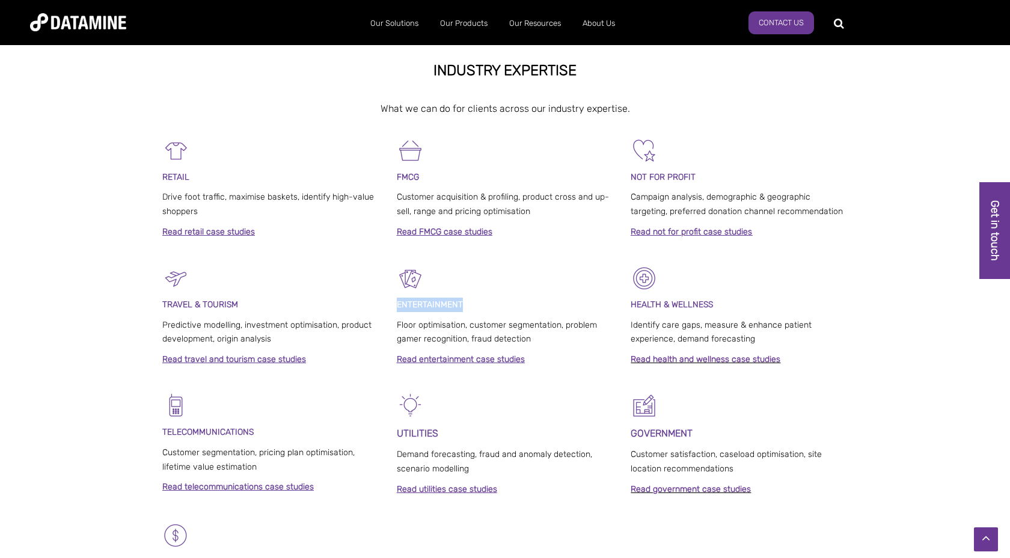
click at [398, 306] on span "ENTERTAINMENT" at bounding box center [430, 304] width 66 height 10
click at [399, 320] on span "Floor optimisation, customer segmentation, problem gamer recognition, fraud det…" at bounding box center [497, 332] width 200 height 25
drag, startPoint x: 633, startPoint y: 324, endPoint x: 800, endPoint y: 350, distance: 169.2
click at [800, 350] on div "HEALTH & WELLNESS Identify care gaps, measure & enhance patient experience, dem…" at bounding box center [738, 318] width 217 height 108
click at [648, 338] on span "Identify care gaps, measure & enhance patient experience, demand forecasting" at bounding box center [720, 332] width 181 height 25
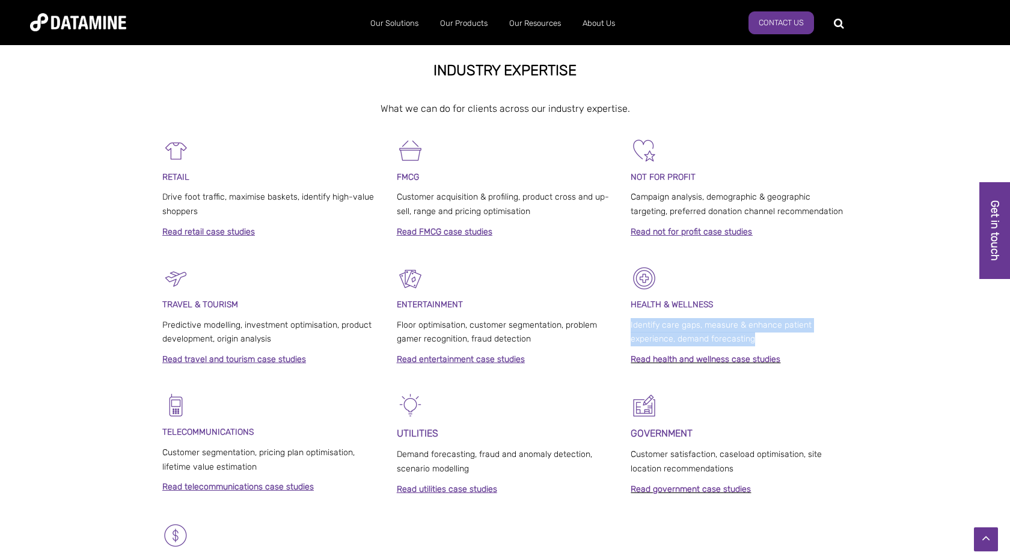
drag, startPoint x: 631, startPoint y: 324, endPoint x: 781, endPoint y: 341, distance: 150.6
click at [781, 341] on p "Identify care gaps, measure & enhance patient experience, demand forecasting" at bounding box center [738, 332] width 217 height 29
click at [679, 321] on span "Identify care gaps, measure & enhance patient experience, demand forecasting" at bounding box center [720, 332] width 181 height 25
drag, startPoint x: 632, startPoint y: 327, endPoint x: 767, endPoint y: 352, distance: 138.0
click at [767, 352] on div "HEALTH & WELLNESS Identify care gaps, measure & enhance patient experience, dem…" at bounding box center [738, 318] width 217 height 108
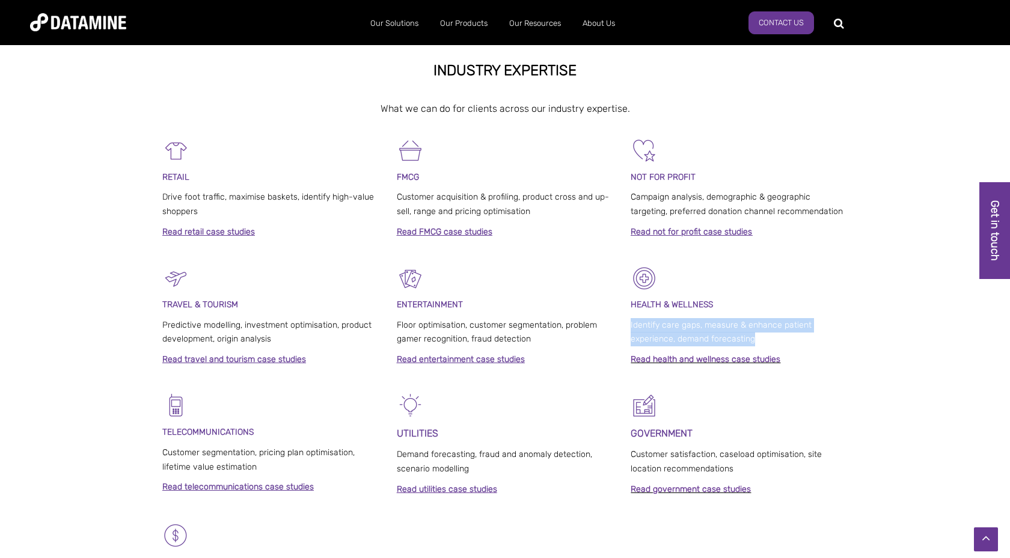
drag, startPoint x: 752, startPoint y: 340, endPoint x: 628, endPoint y: 323, distance: 124.9
click at [628, 323] on div "TRAVEL & TOURISM Predictive modelling, investment optimisation, product develop…" at bounding box center [504, 327] width 685 height 127
drag, startPoint x: 632, startPoint y: 324, endPoint x: 756, endPoint y: 346, distance: 126.3
click at [756, 346] on p "Identify care gaps, measure & enhance patient experience, demand forecasting" at bounding box center [738, 332] width 217 height 29
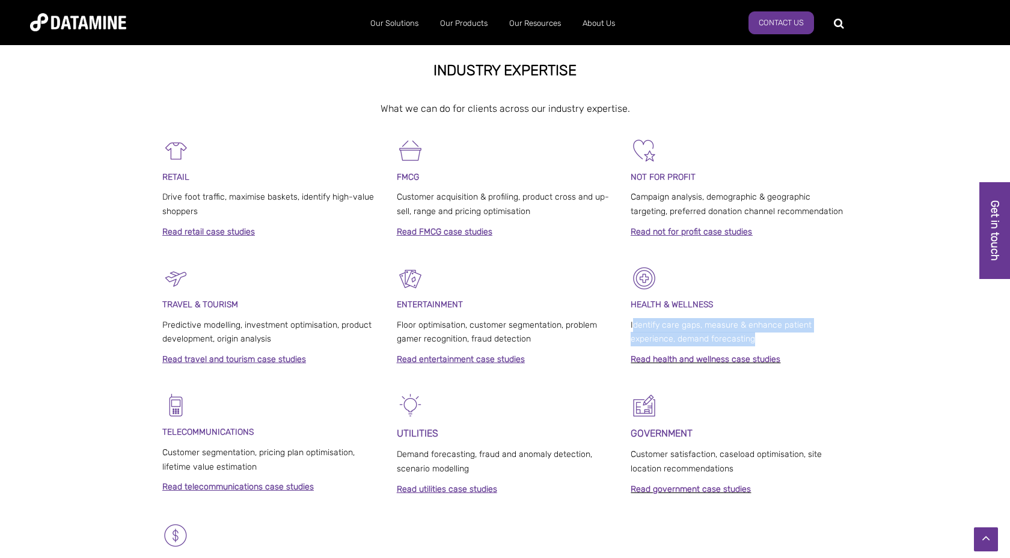
click at [752, 340] on span "Identify care gaps, measure & enhance patient experience, demand forecasting" at bounding box center [720, 332] width 181 height 25
drag, startPoint x: 752, startPoint y: 340, endPoint x: 697, endPoint y: 327, distance: 57.4
click at [697, 327] on span "Identify care gaps, measure & enhance patient experience, demand forecasting" at bounding box center [720, 332] width 181 height 25
